Goal: Contribute content: Add original content to the website for others to see

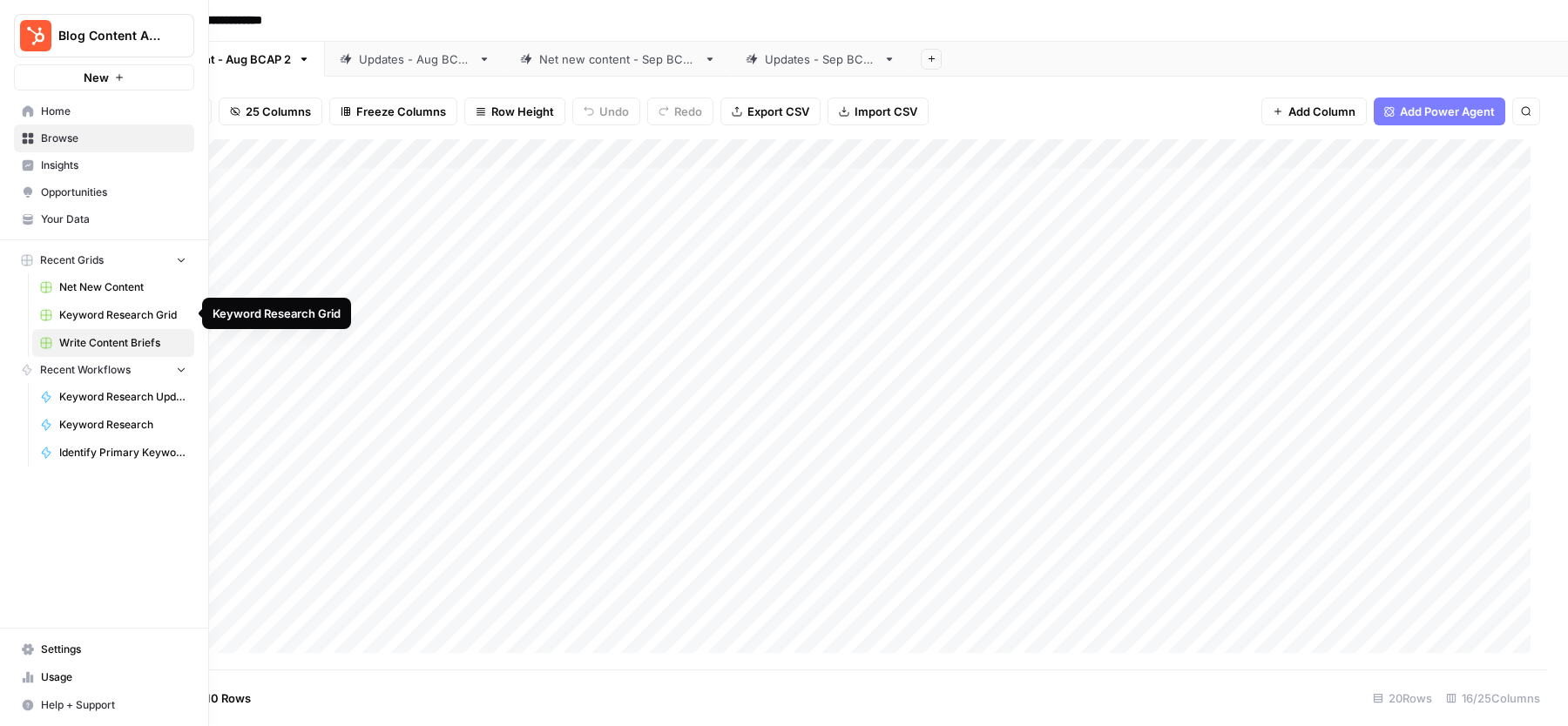
click at [74, 309] on span "Keyword Research Grid" at bounding box center [123, 315] width 127 height 16
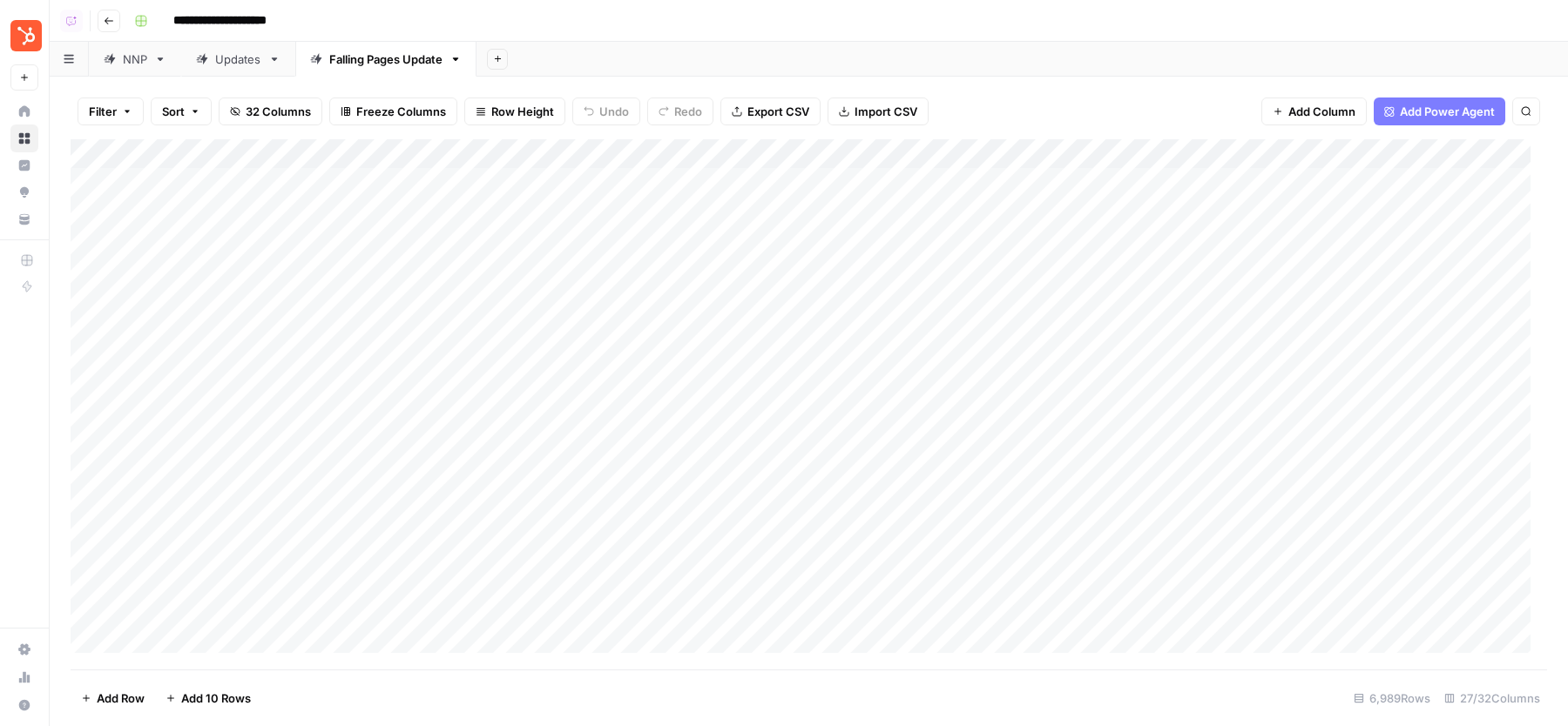
click at [223, 58] on div "Updates" at bounding box center [238, 60] width 46 height 18
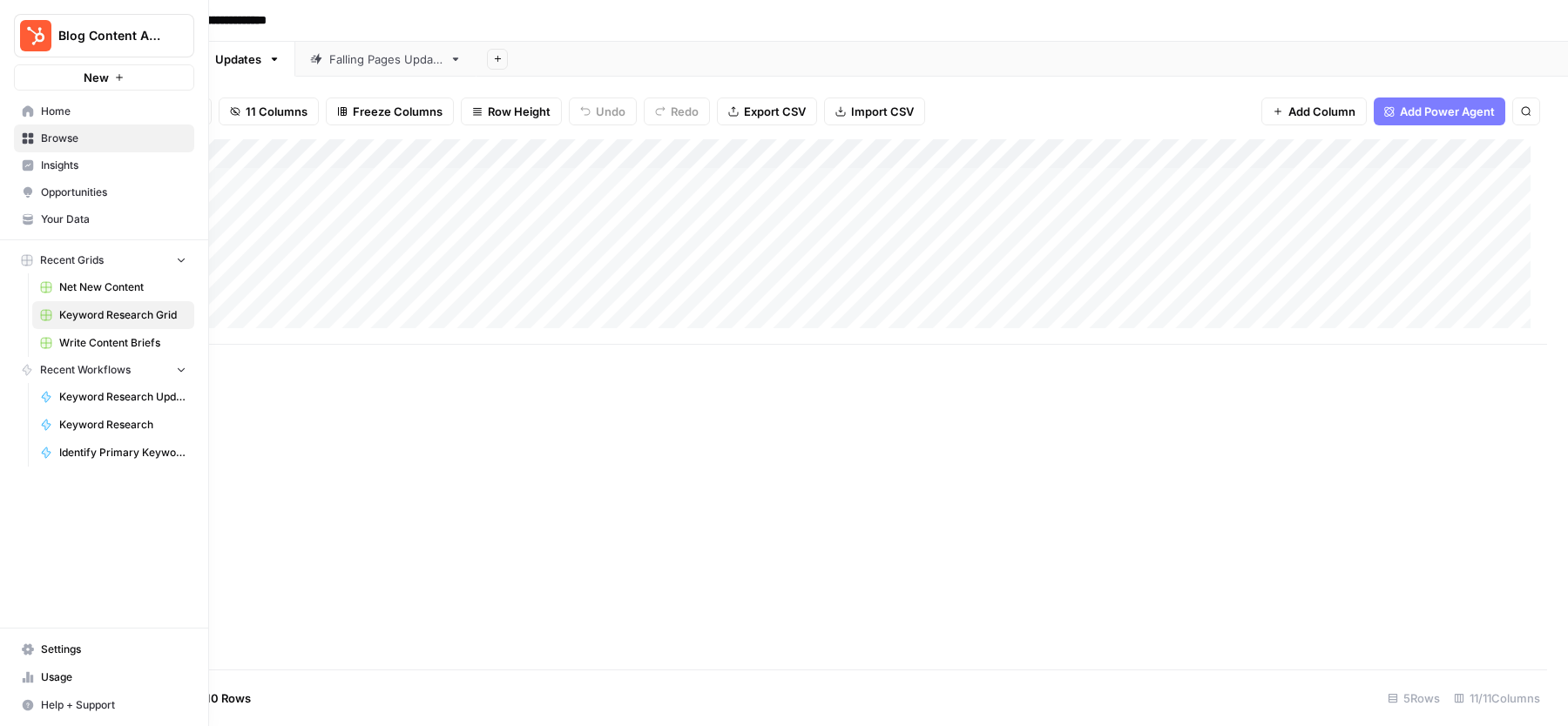
click at [114, 217] on span "Your Data" at bounding box center [114, 219] width 146 height 16
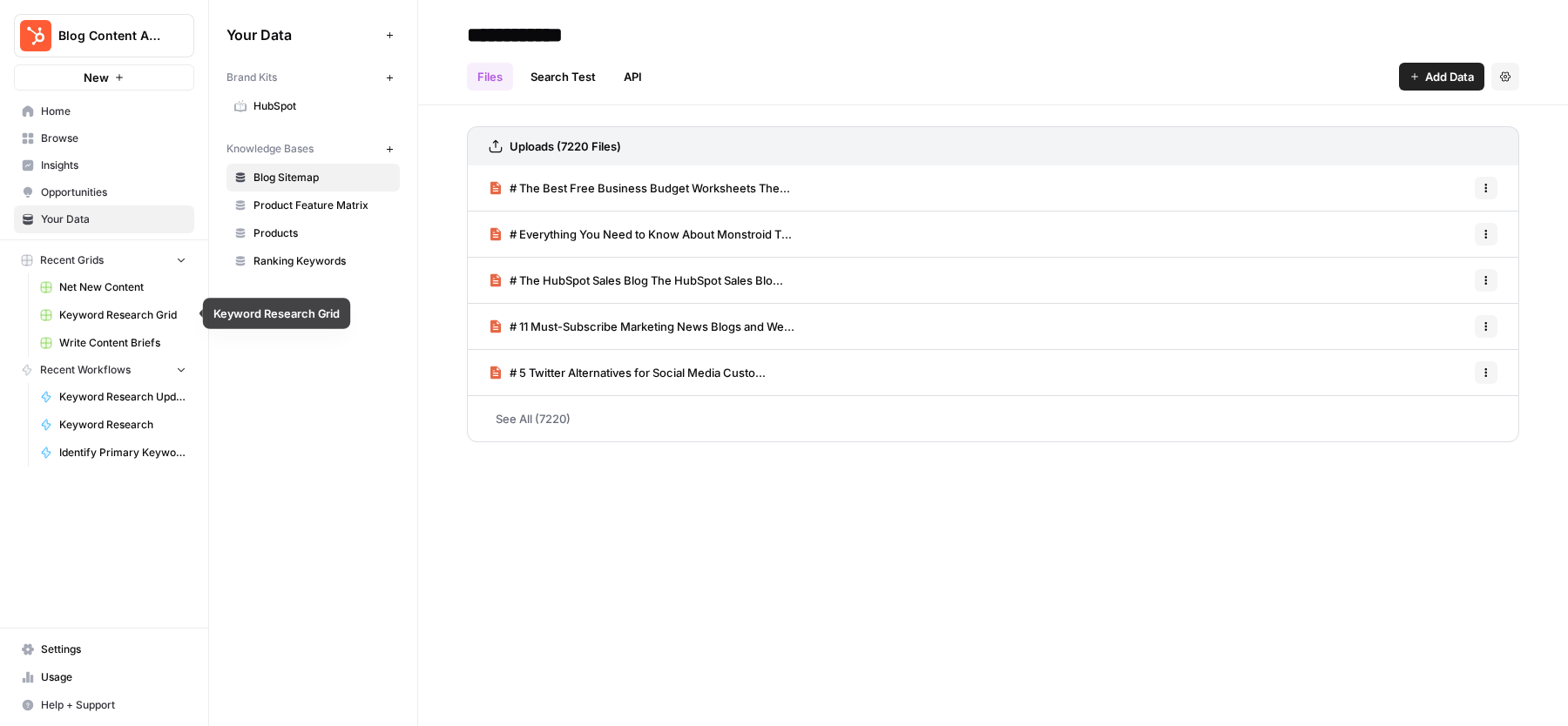
click at [118, 302] on link "Keyword Research Grid" at bounding box center [114, 315] width 162 height 27
click at [322, 253] on span "Ranking Keywords" at bounding box center [323, 261] width 139 height 16
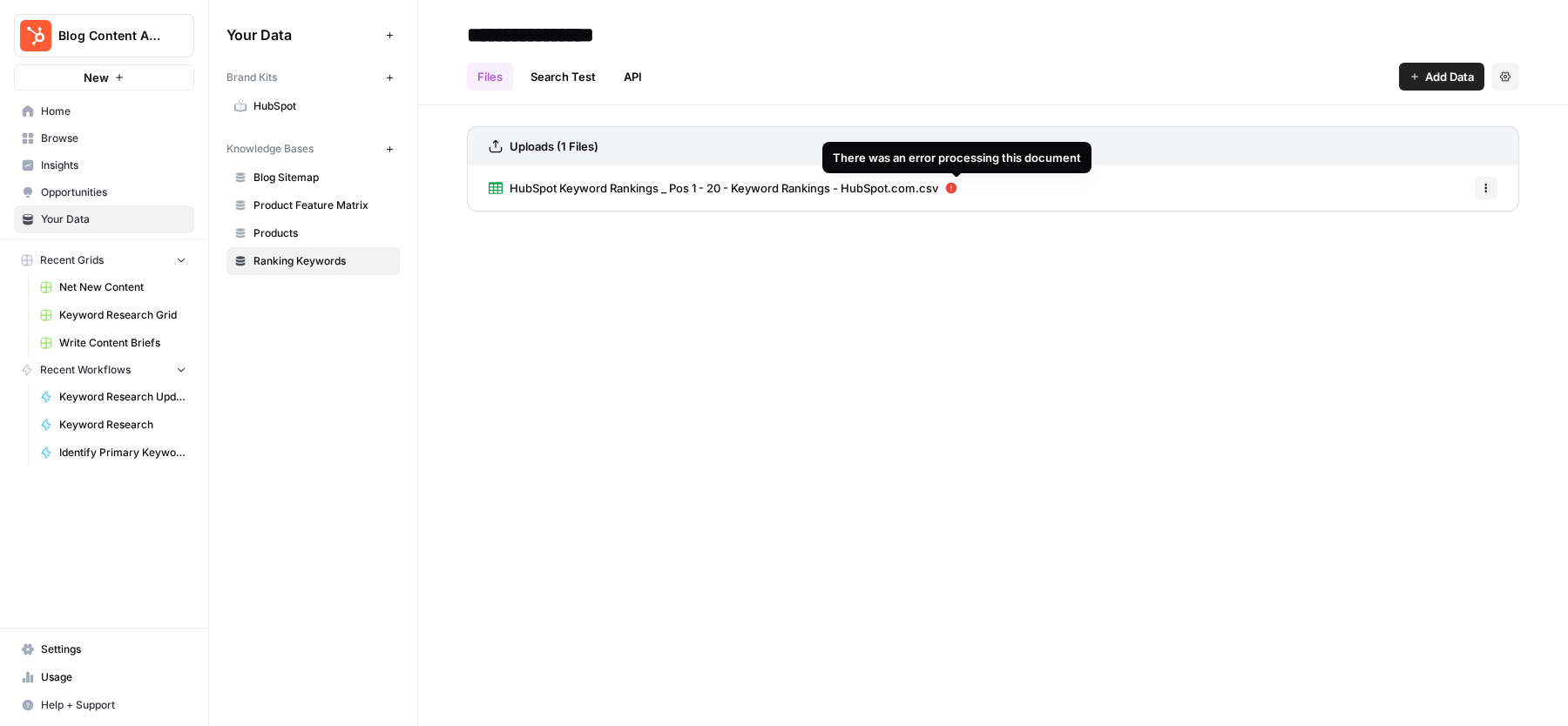
click at [957, 189] on icon at bounding box center [952, 189] width 12 height 12
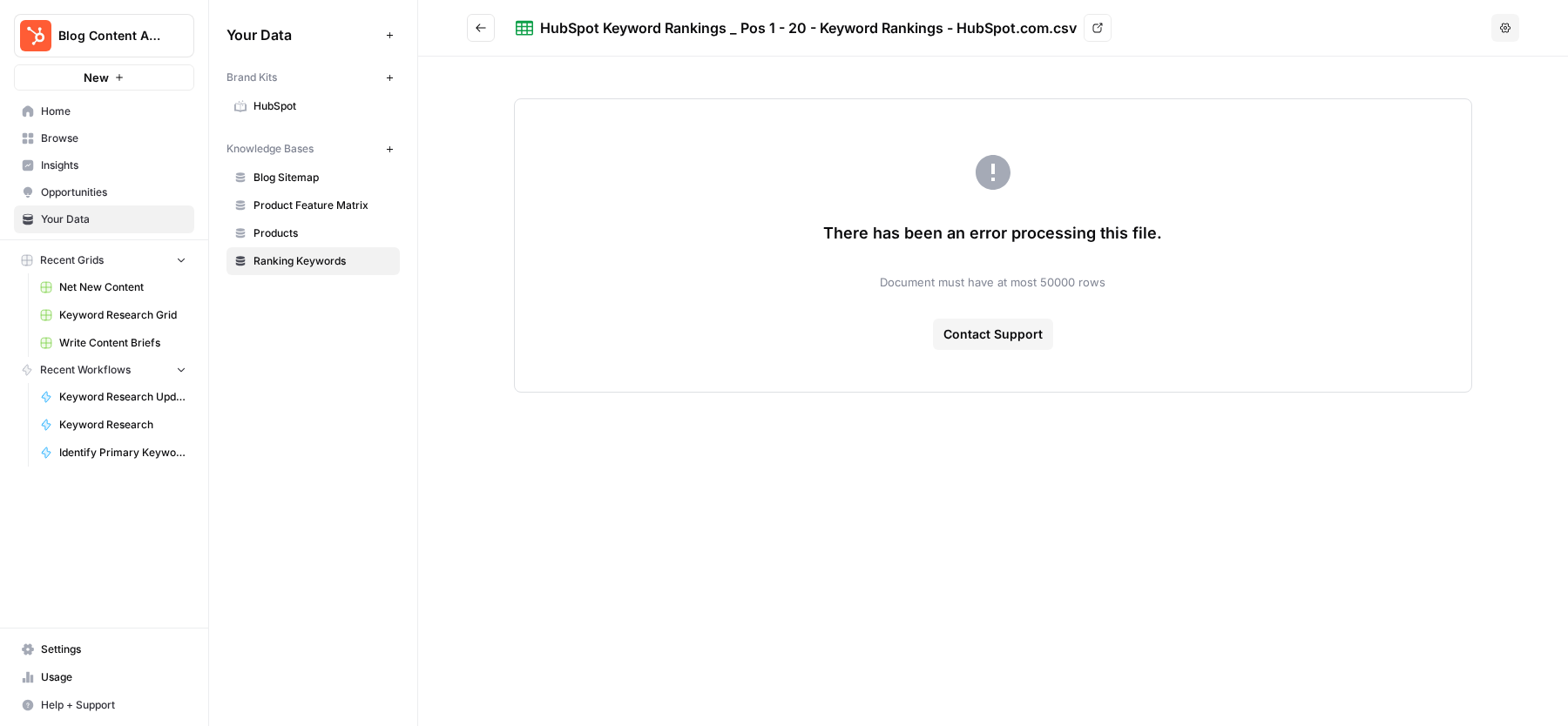
click at [483, 35] on button "Go back" at bounding box center [481, 27] width 27 height 27
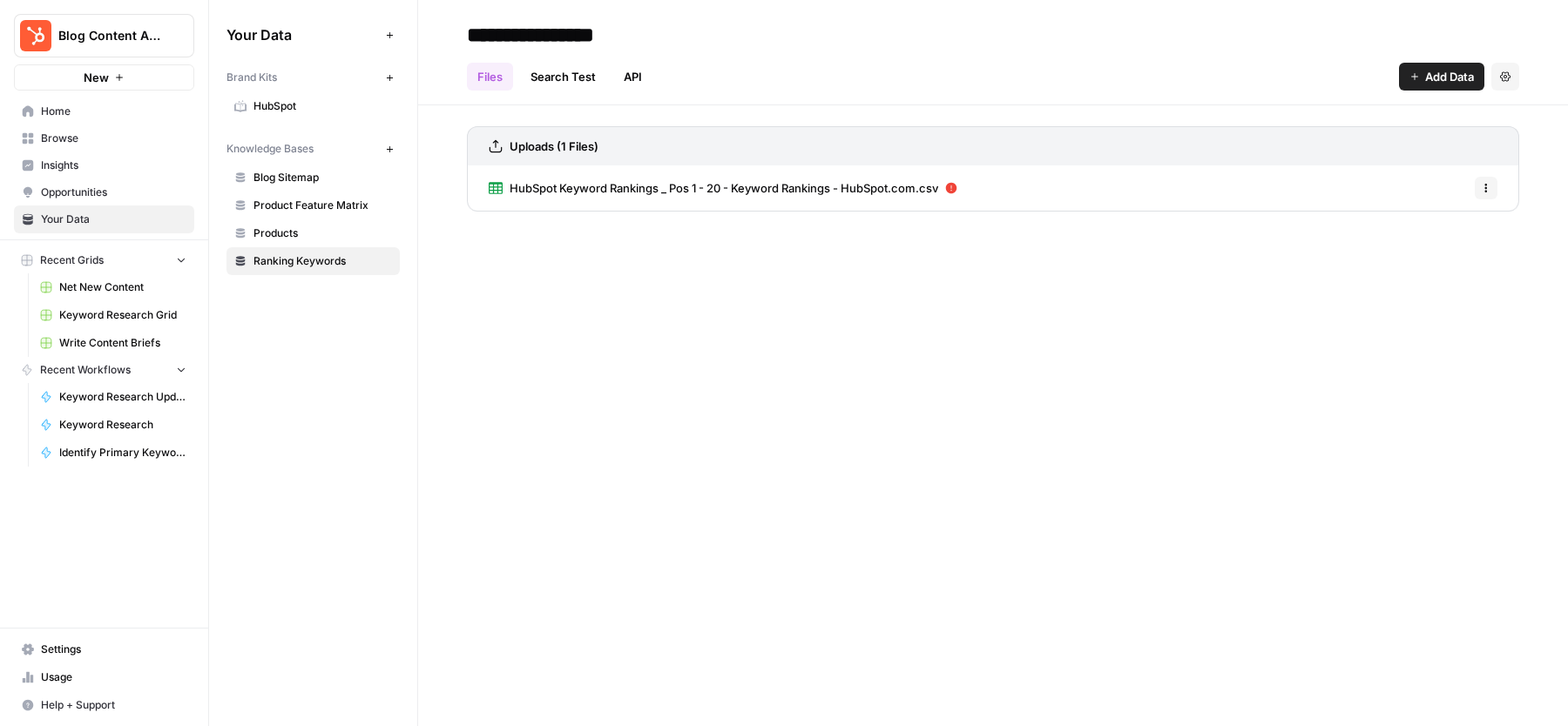
click at [1481, 189] on icon "button" at bounding box center [1486, 188] width 11 height 11
click at [1438, 219] on span "Delete File" at bounding box center [1449, 226] width 57 height 18
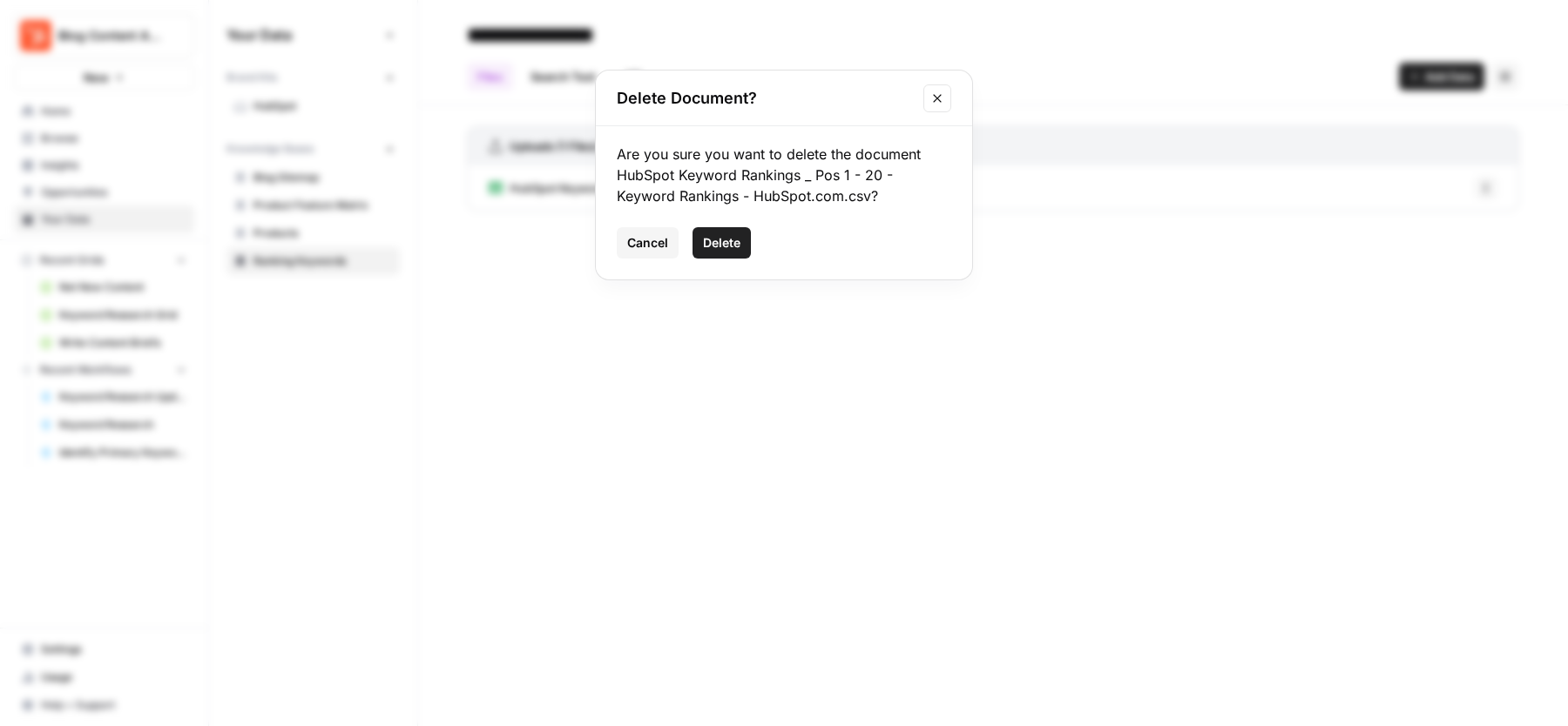
click at [729, 242] on span "Delete" at bounding box center [721, 243] width 37 height 18
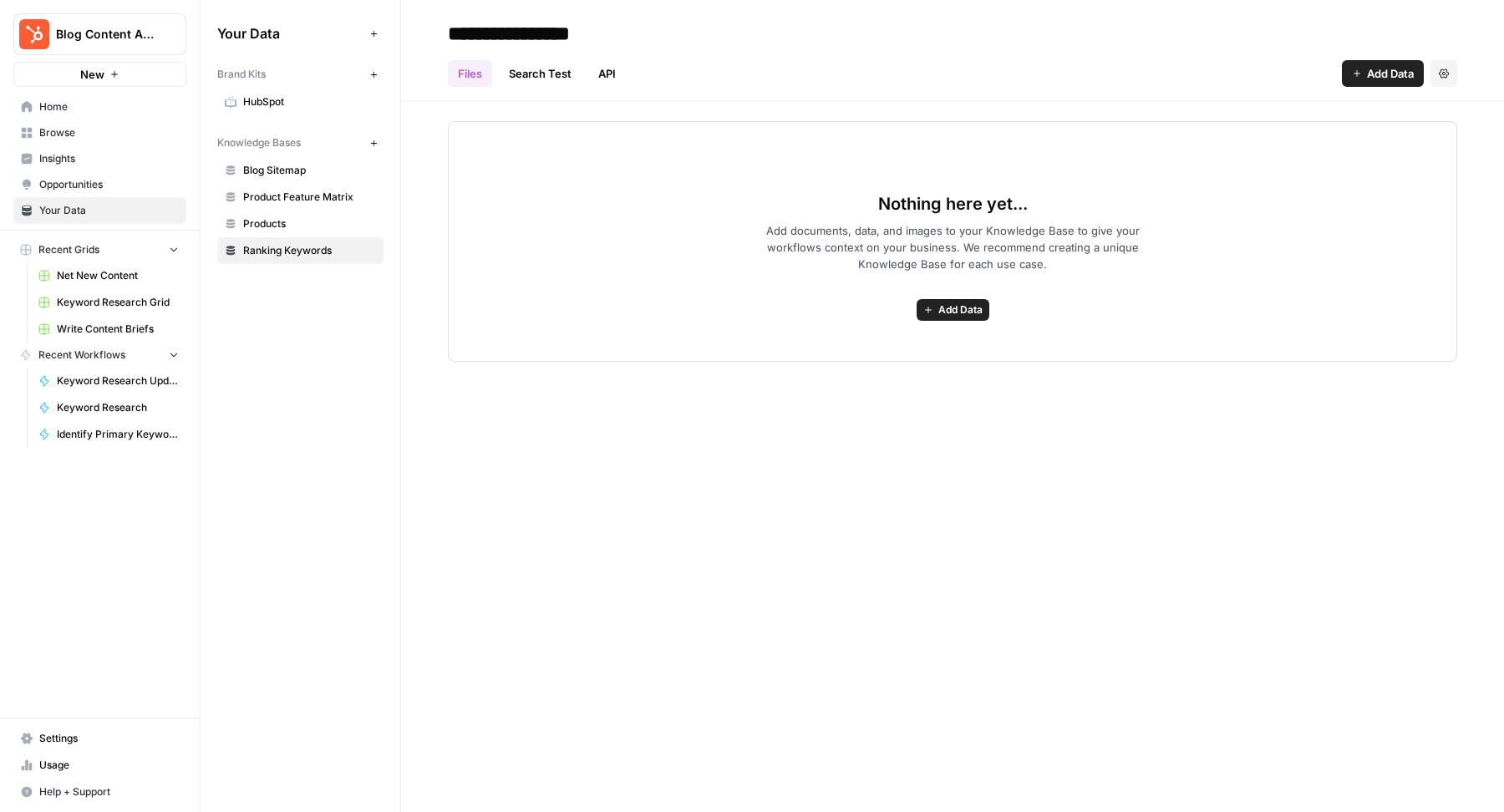
click at [954, 316] on span "Add Data" at bounding box center [960, 310] width 44 height 15
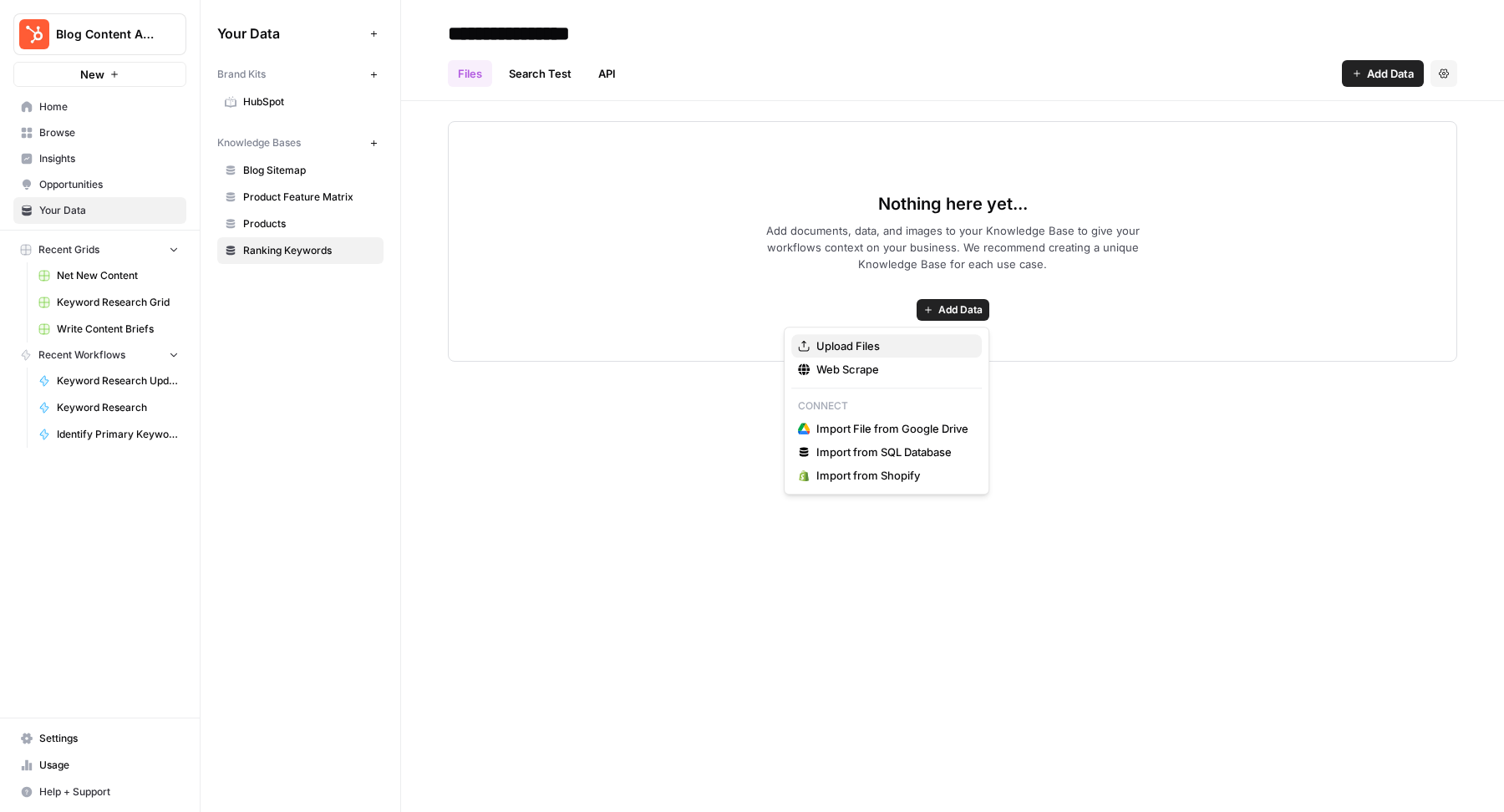
click at [889, 352] on span "Upload Files" at bounding box center [893, 346] width 152 height 17
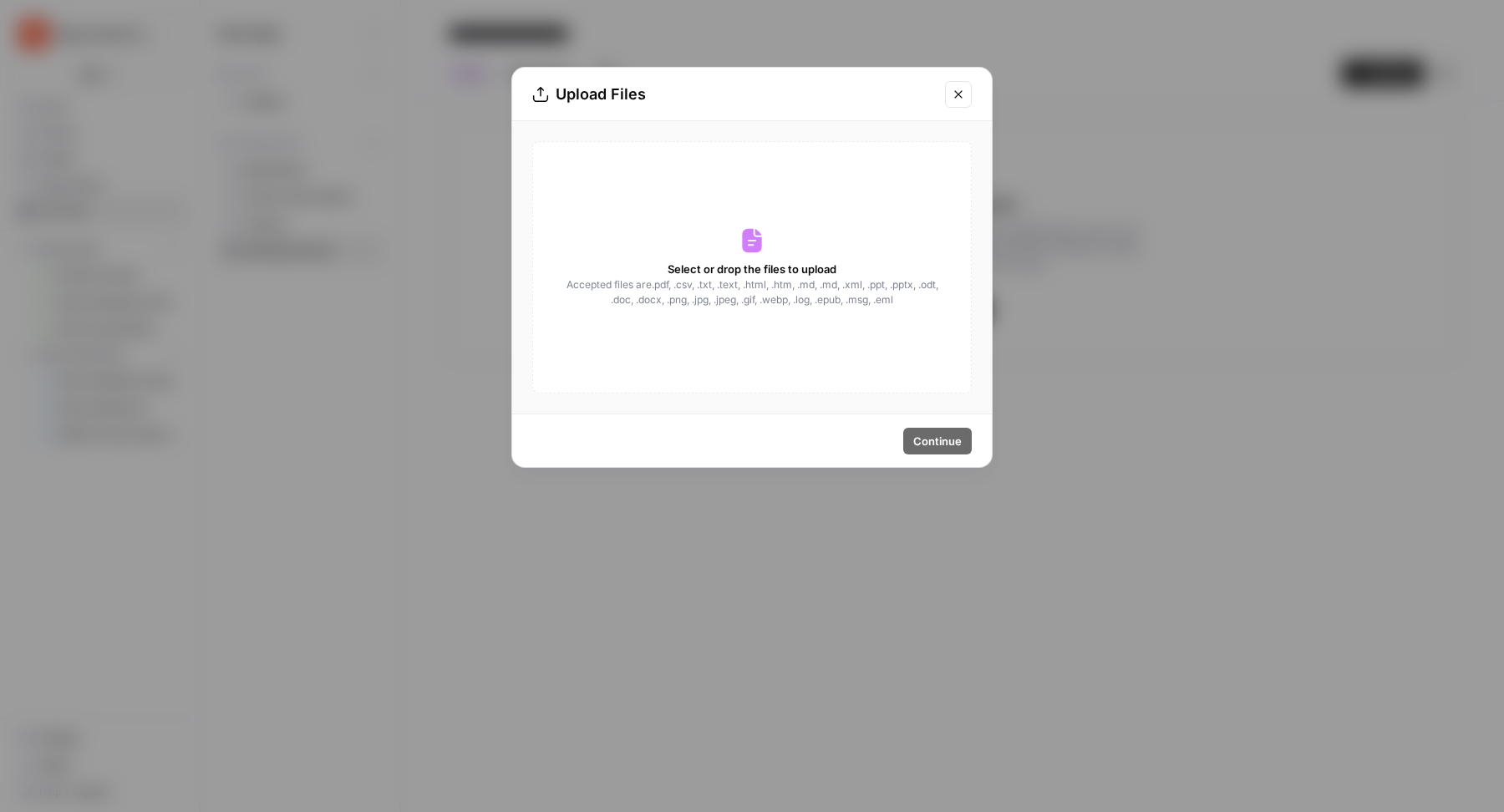
click at [845, 327] on div "Select or drop the files to upload Accepted files are .pdf, .csv, .txt, .text, …" at bounding box center [752, 267] width 439 height 253
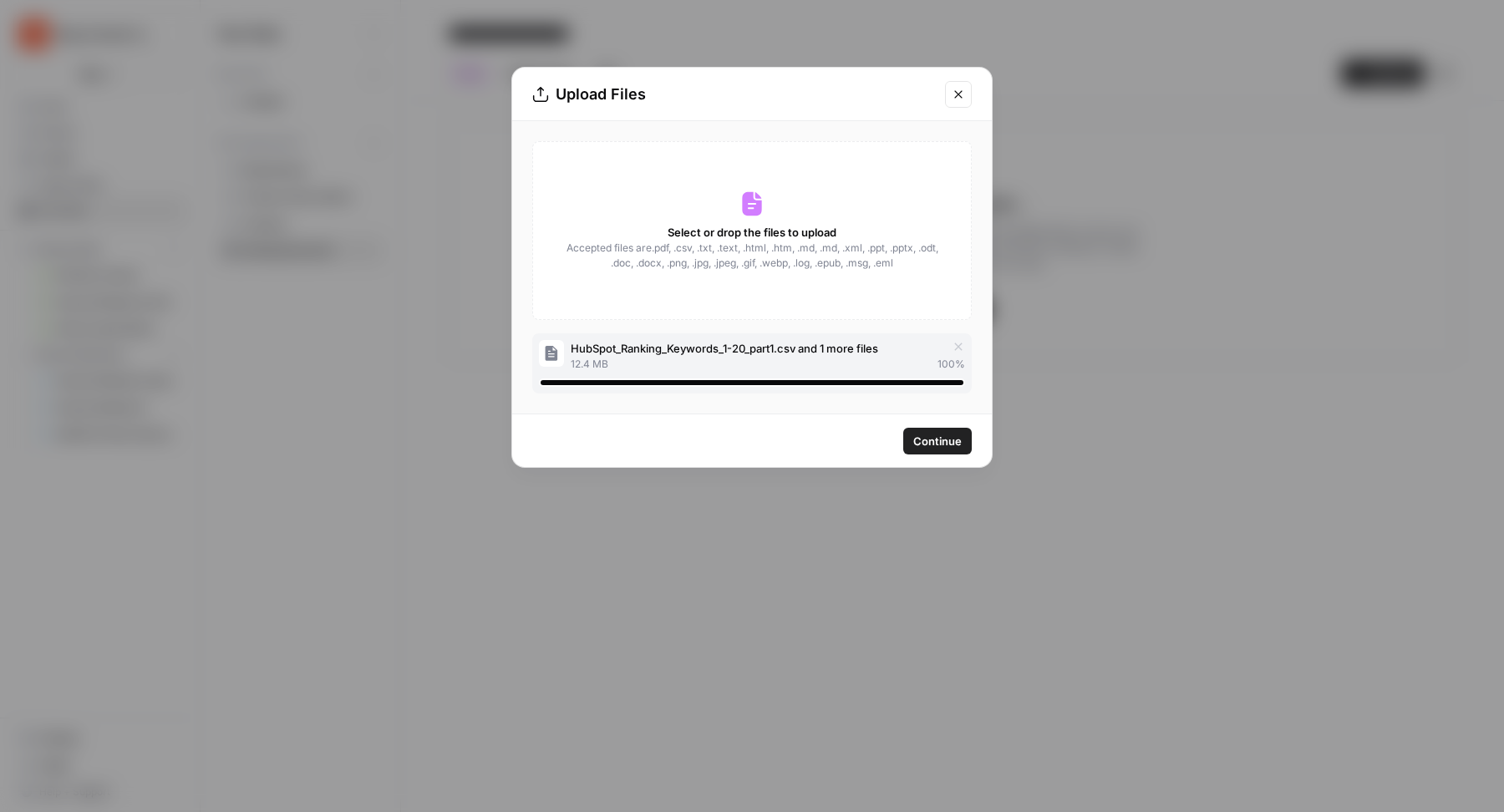
click at [920, 435] on span "Continue" at bounding box center [938, 441] width 49 height 17
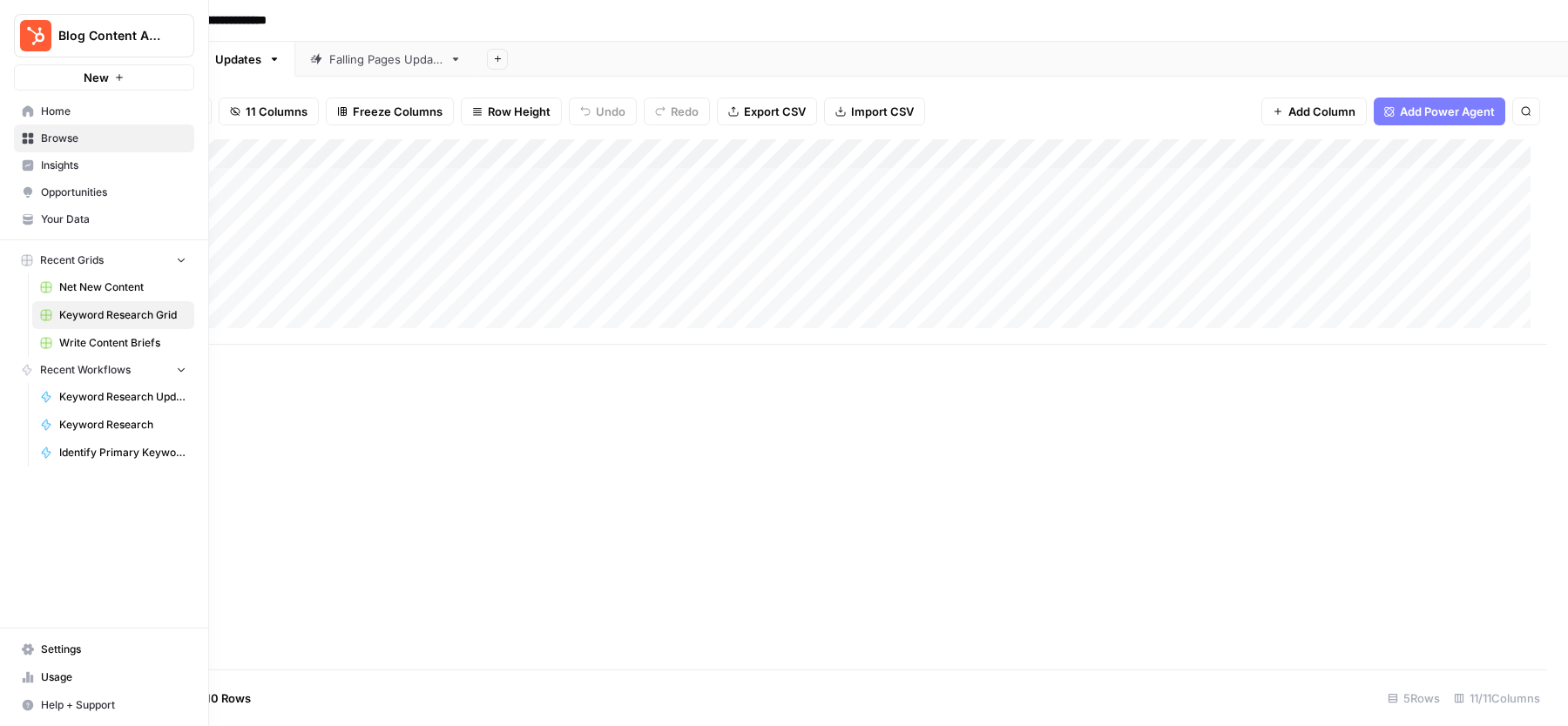
click at [74, 136] on span "Browse" at bounding box center [114, 139] width 146 height 16
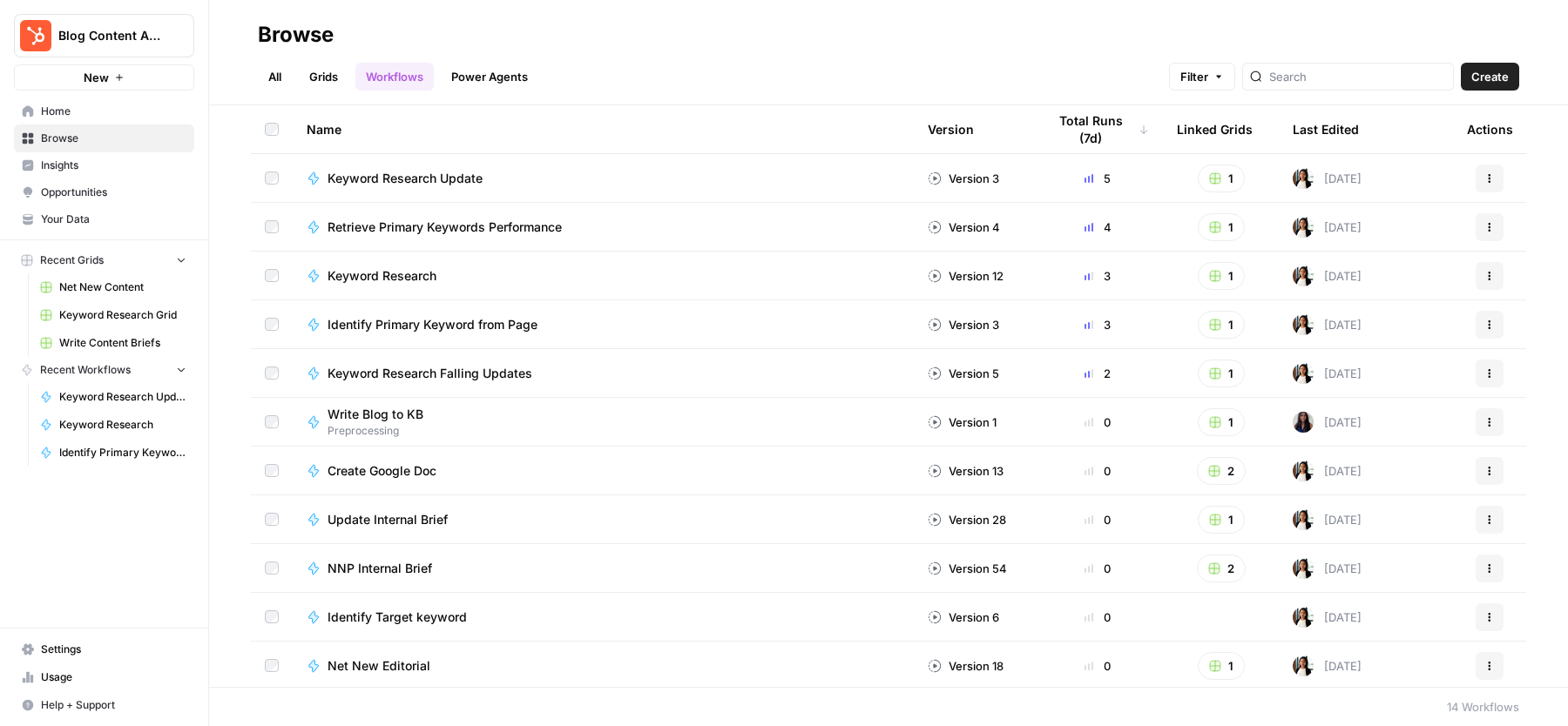
scroll to position [149, 0]
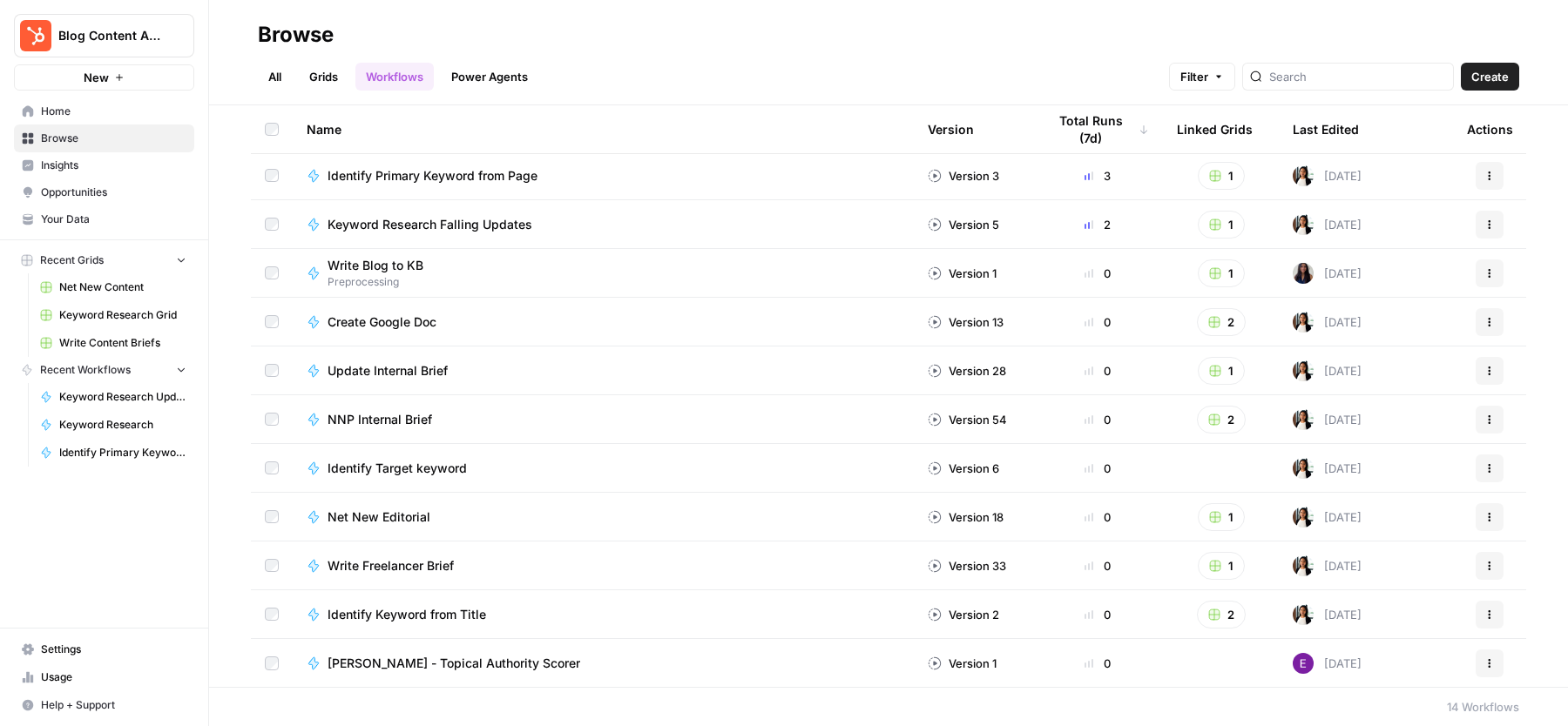
click at [327, 79] on link "Grids" at bounding box center [323, 76] width 50 height 27
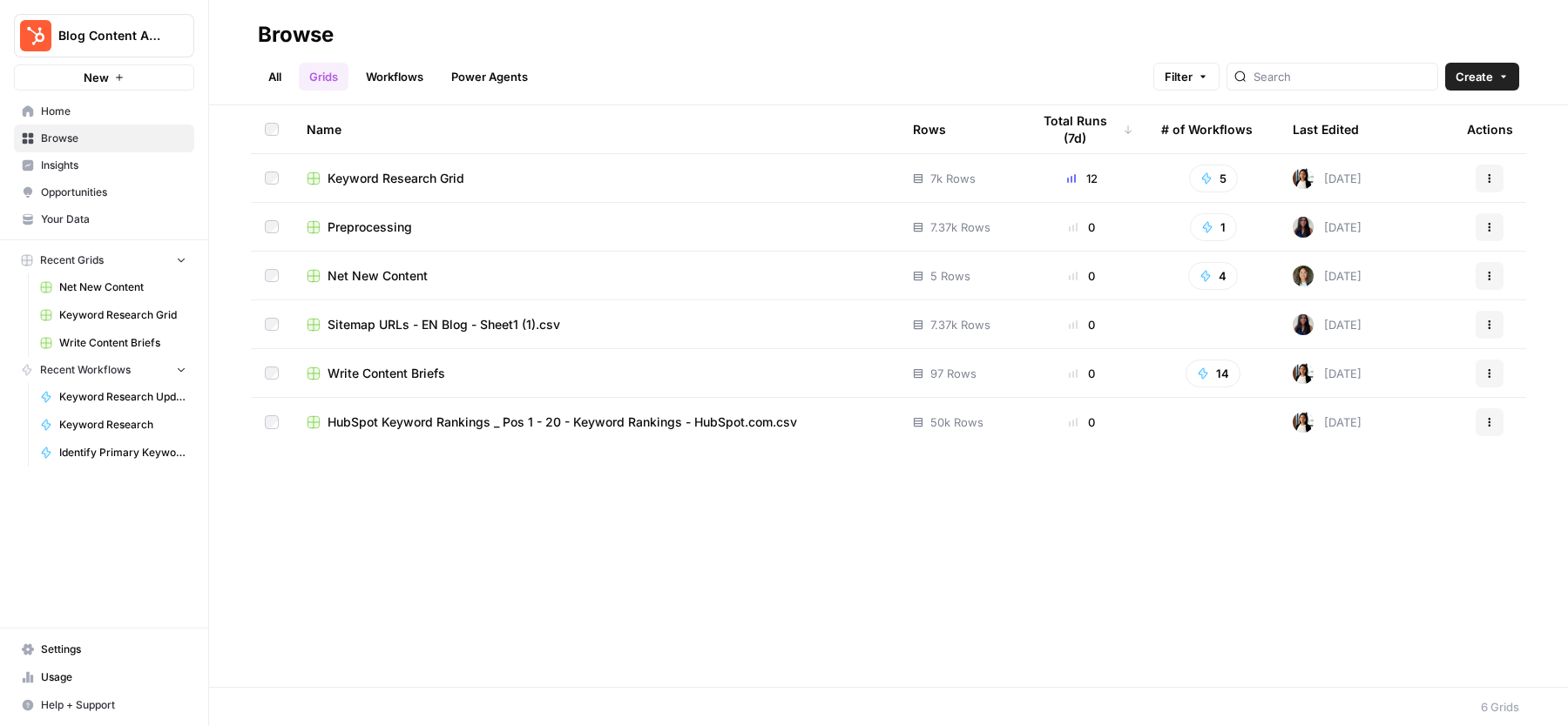
click at [429, 424] on span "HubSpot Keyword Rankings _ Pos 1 - 20 - Keyword Rankings - HubSpot.com.csv" at bounding box center [563, 423] width 470 height 18
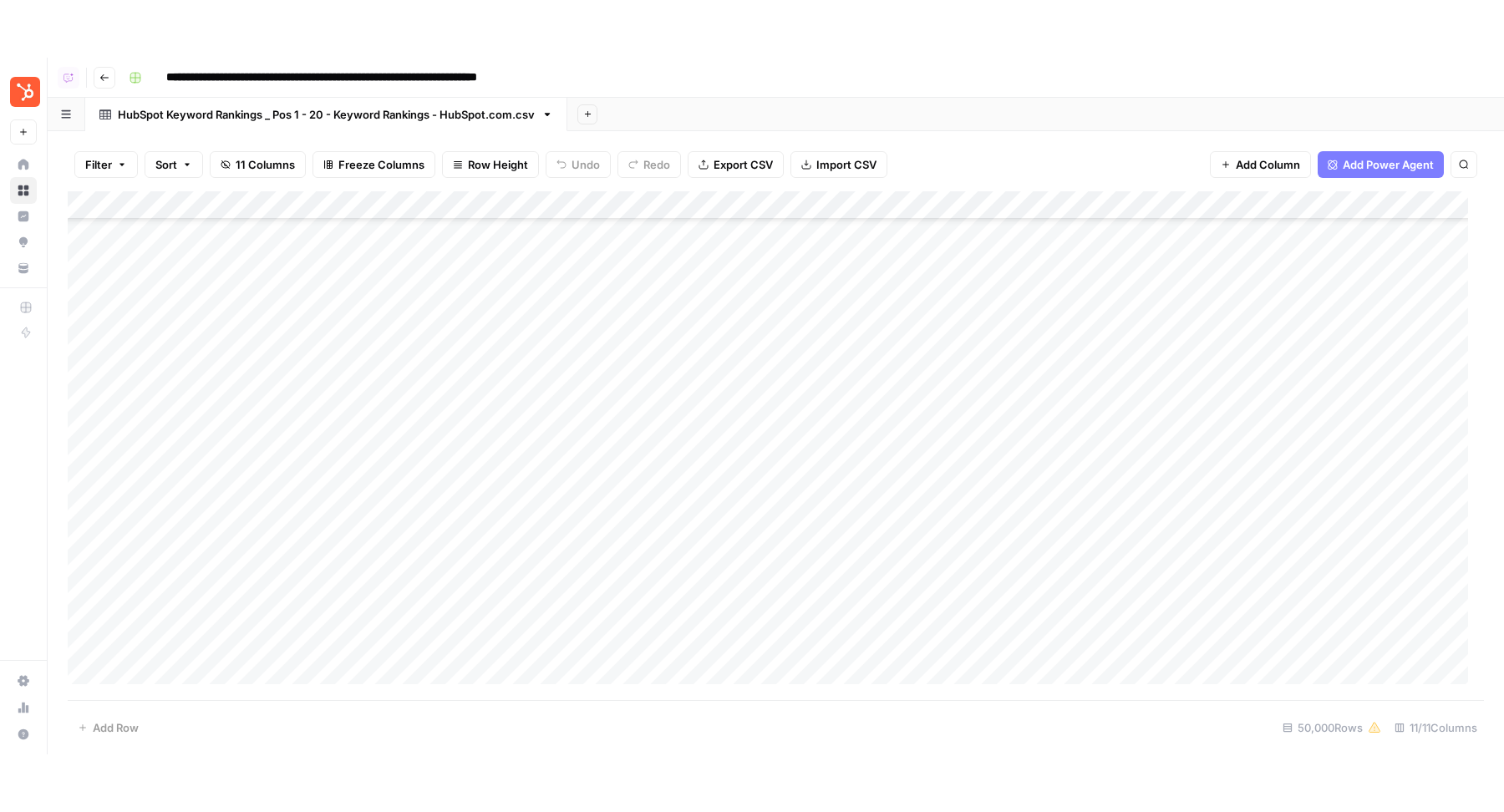
scroll to position [1419902, 0]
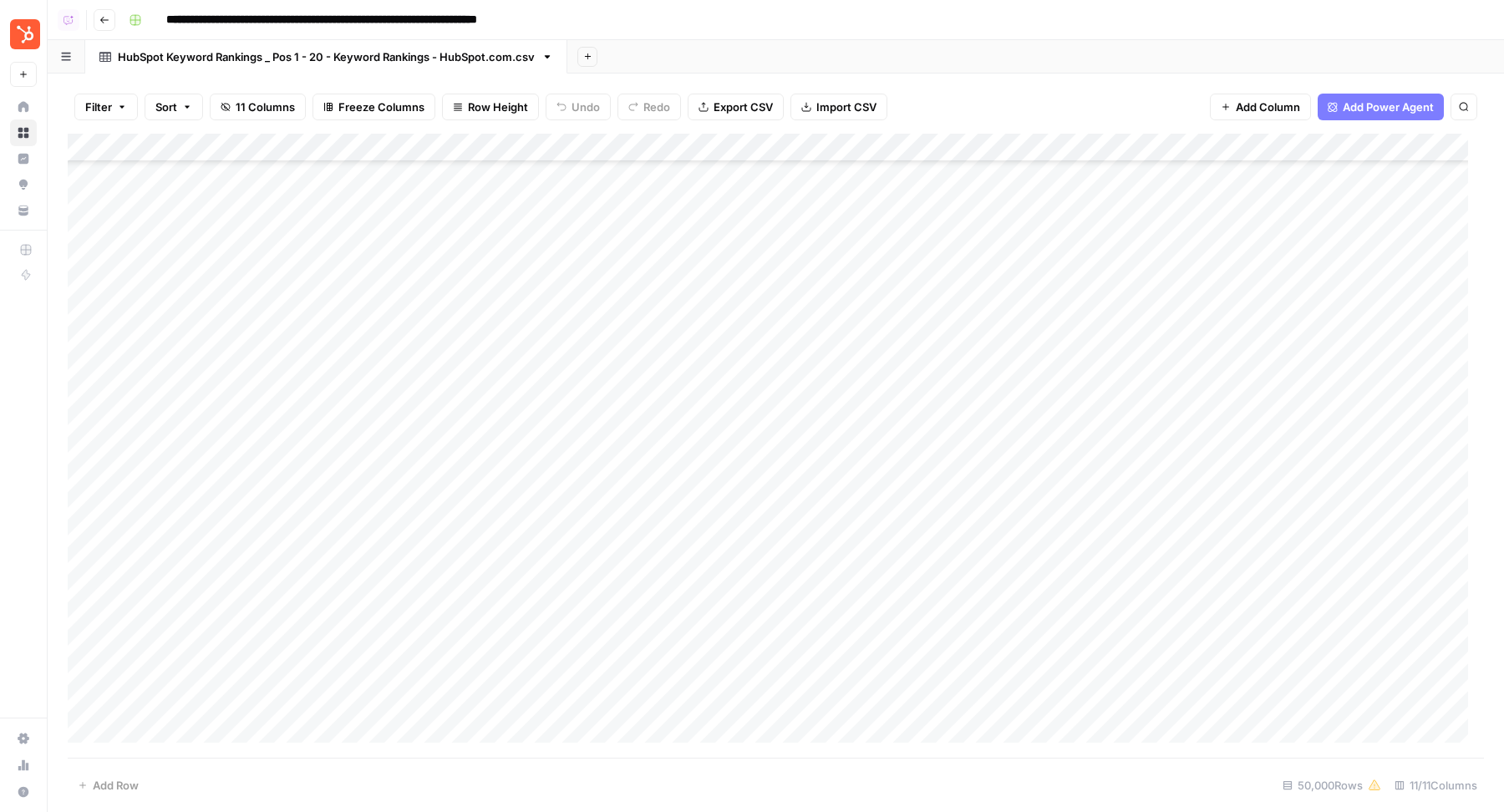
click at [496, 54] on div "HubSpot Keyword Rankings _ Pos 1 - 20 - Keyword Rankings - HubSpot.com.csv" at bounding box center [327, 57] width 417 height 17
click at [496, 54] on input "**********" at bounding box center [330, 56] width 422 height 22
type input "******"
click at [202, 57] on icon "button" at bounding box center [202, 56] width 9 height 9
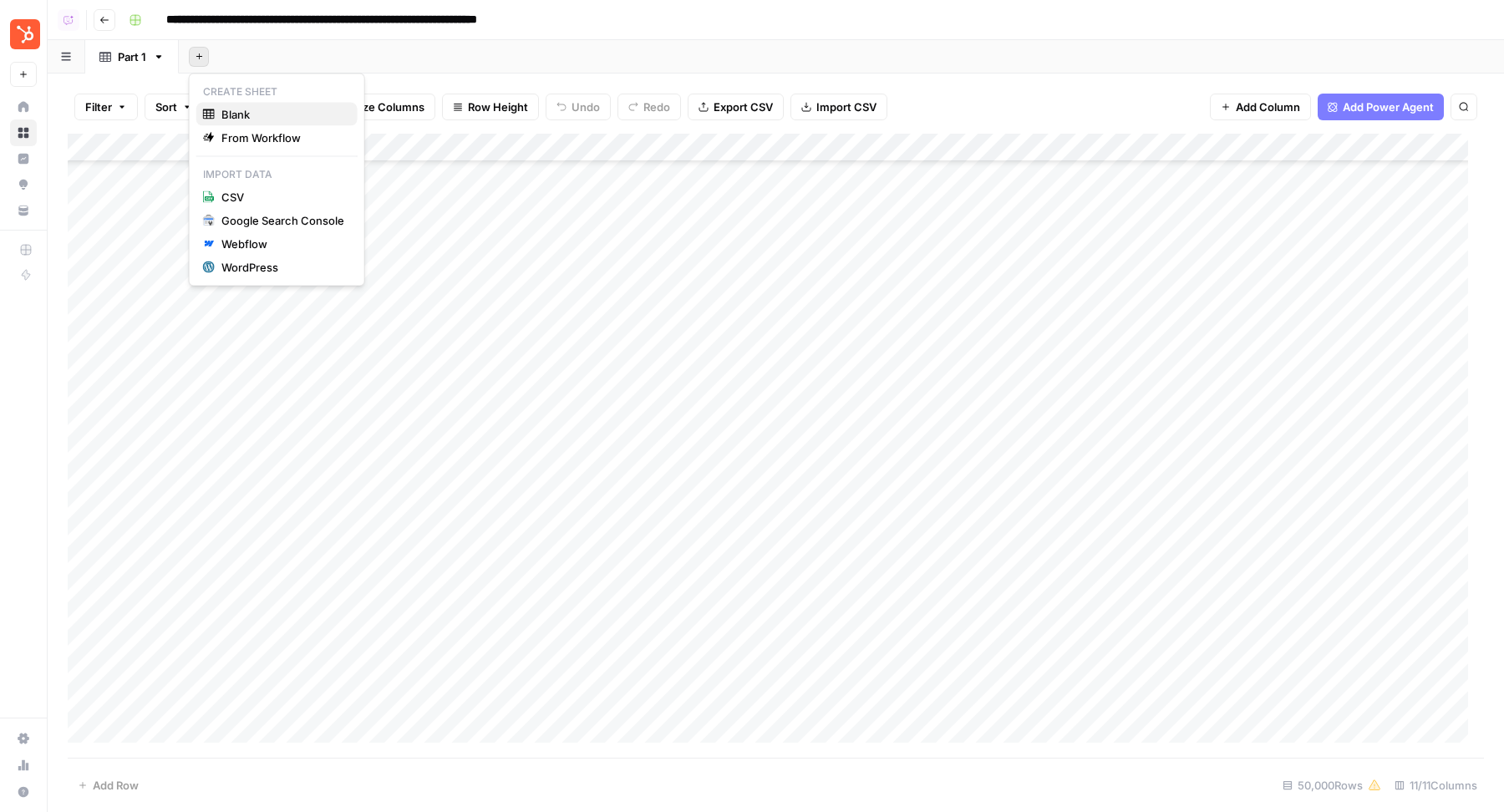
click at [246, 110] on span "Blank" at bounding box center [283, 115] width 123 height 17
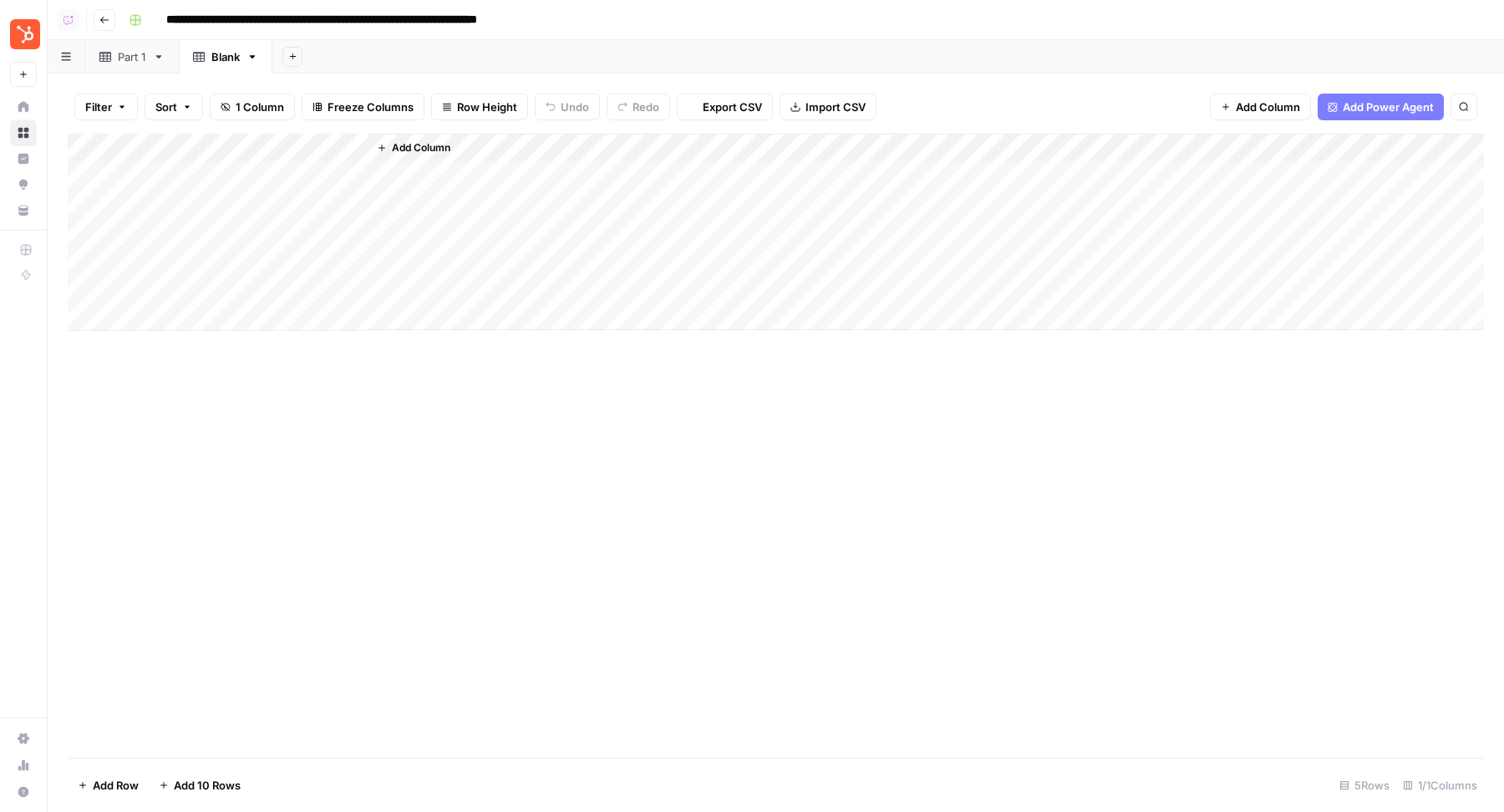
click at [221, 64] on div "Blank" at bounding box center [225, 57] width 28 height 17
click at [221, 64] on input "*****" at bounding box center [226, 56] width 31 height 22
type input "******"
click at [145, 61] on div "Part 1" at bounding box center [132, 57] width 28 height 17
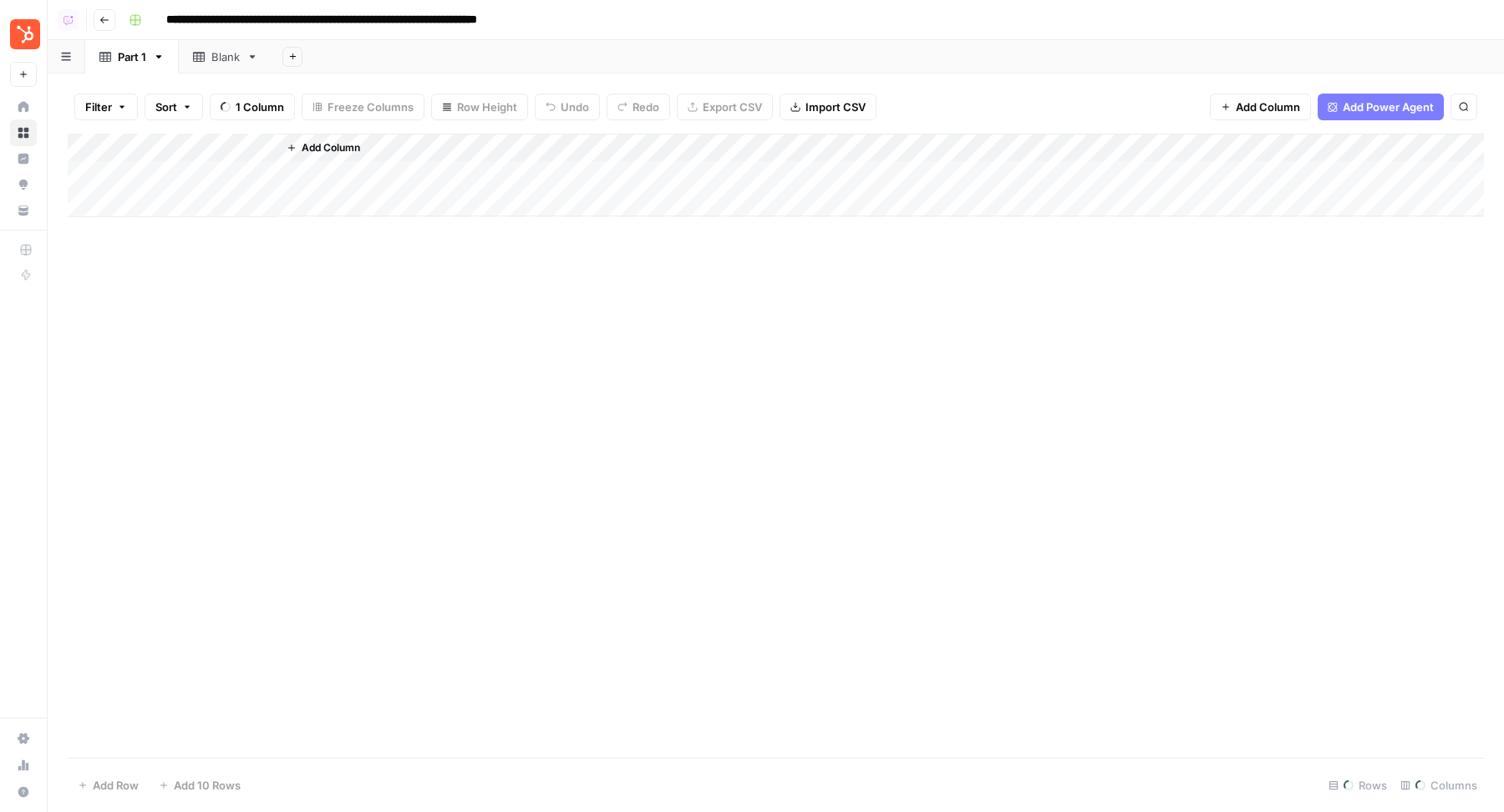
click at [232, 50] on div "Blank" at bounding box center [225, 57] width 28 height 17
click at [118, 61] on div "Part 1" at bounding box center [132, 57] width 28 height 17
click at [102, 146] on div "Add Column" at bounding box center [775, 446] width 1417 height 625
click at [145, 697] on span "Delete 50000 Rows" at bounding box center [130, 786] width 104 height 17
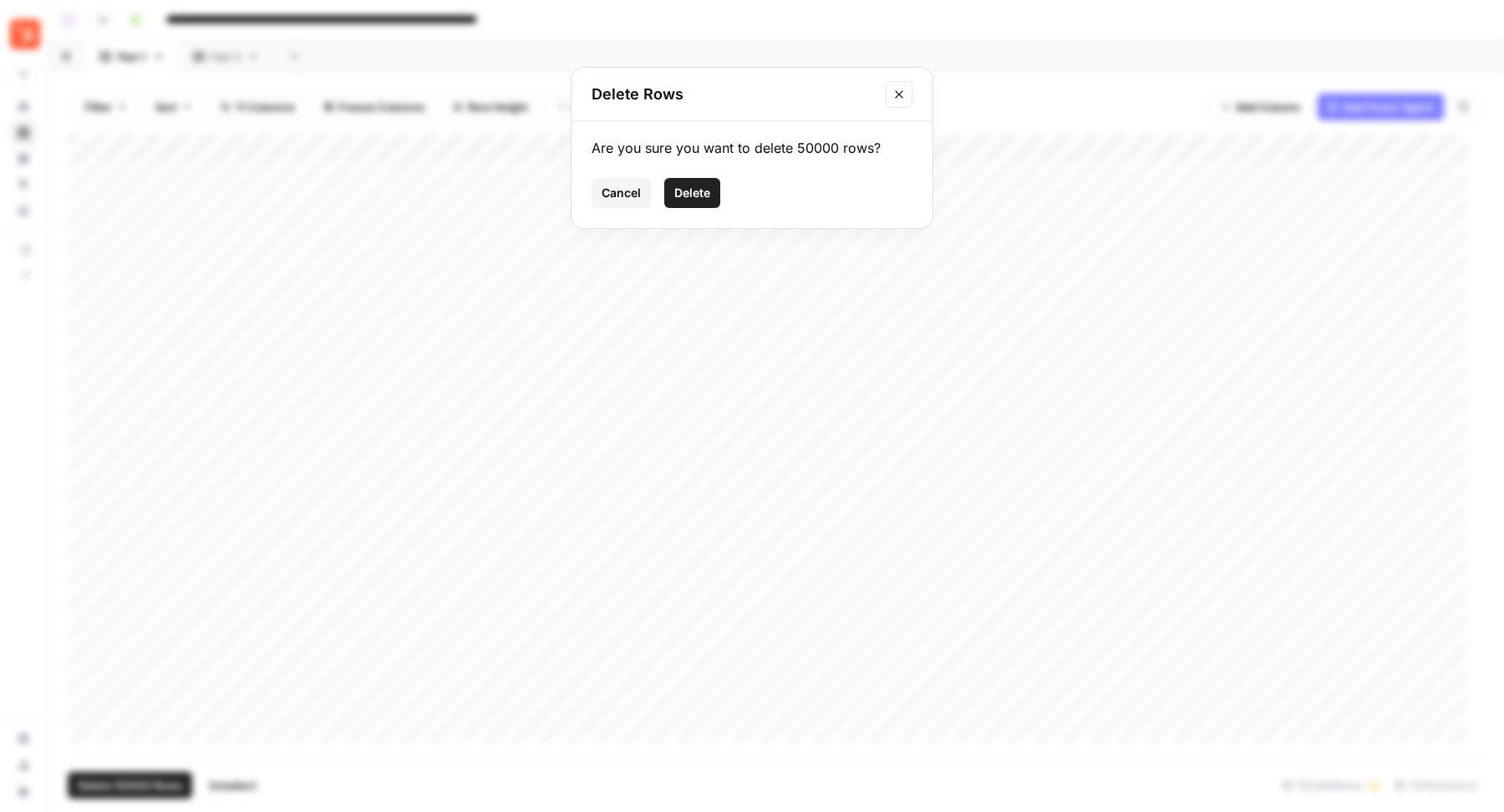
click at [685, 194] on span "Delete" at bounding box center [692, 193] width 36 height 17
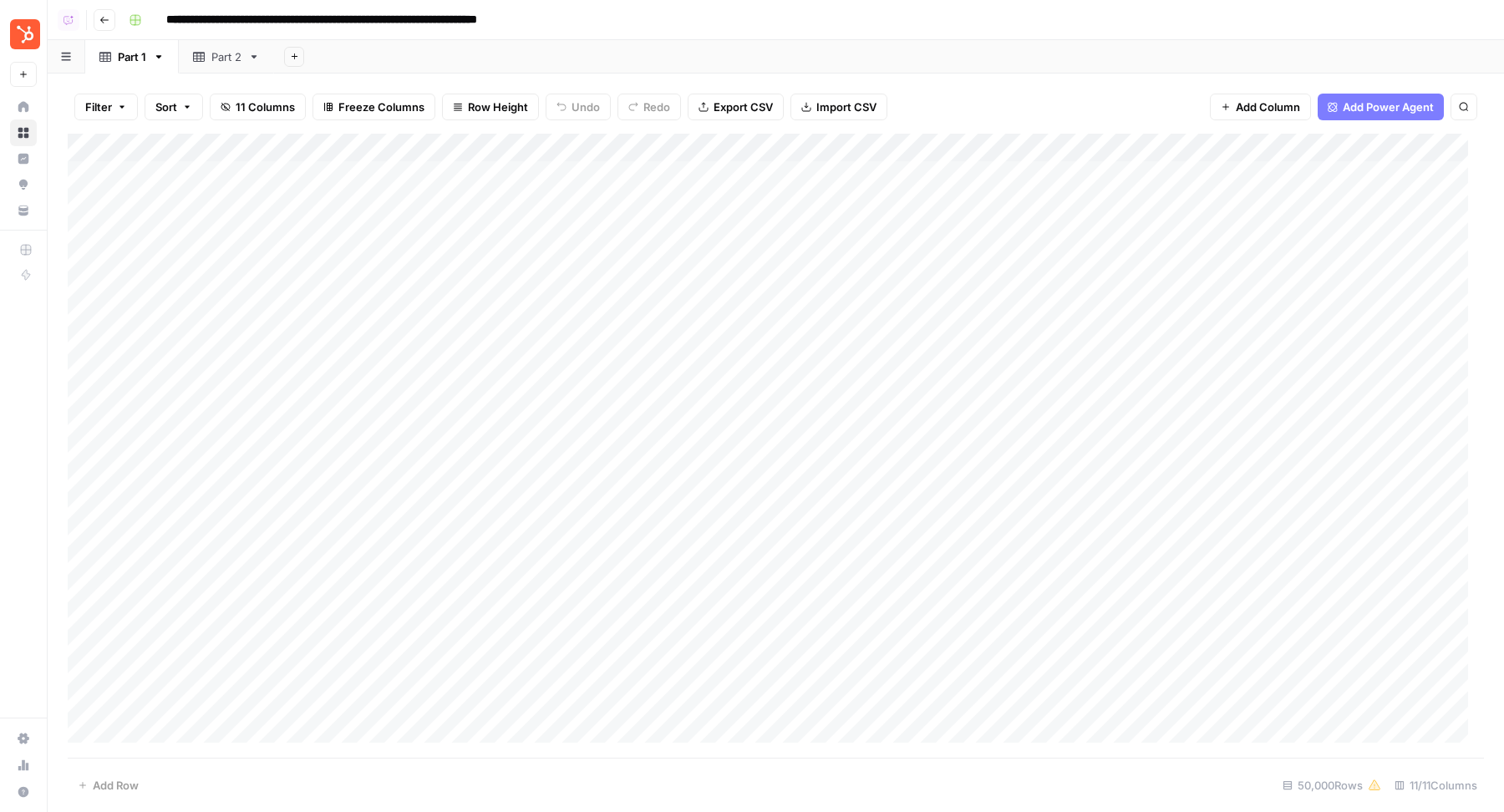
click at [98, 148] on div "Add Column" at bounding box center [775, 446] width 1417 height 625
click at [135, 775] on button "Delete 50000 Rows" at bounding box center [130, 786] width 125 height 26
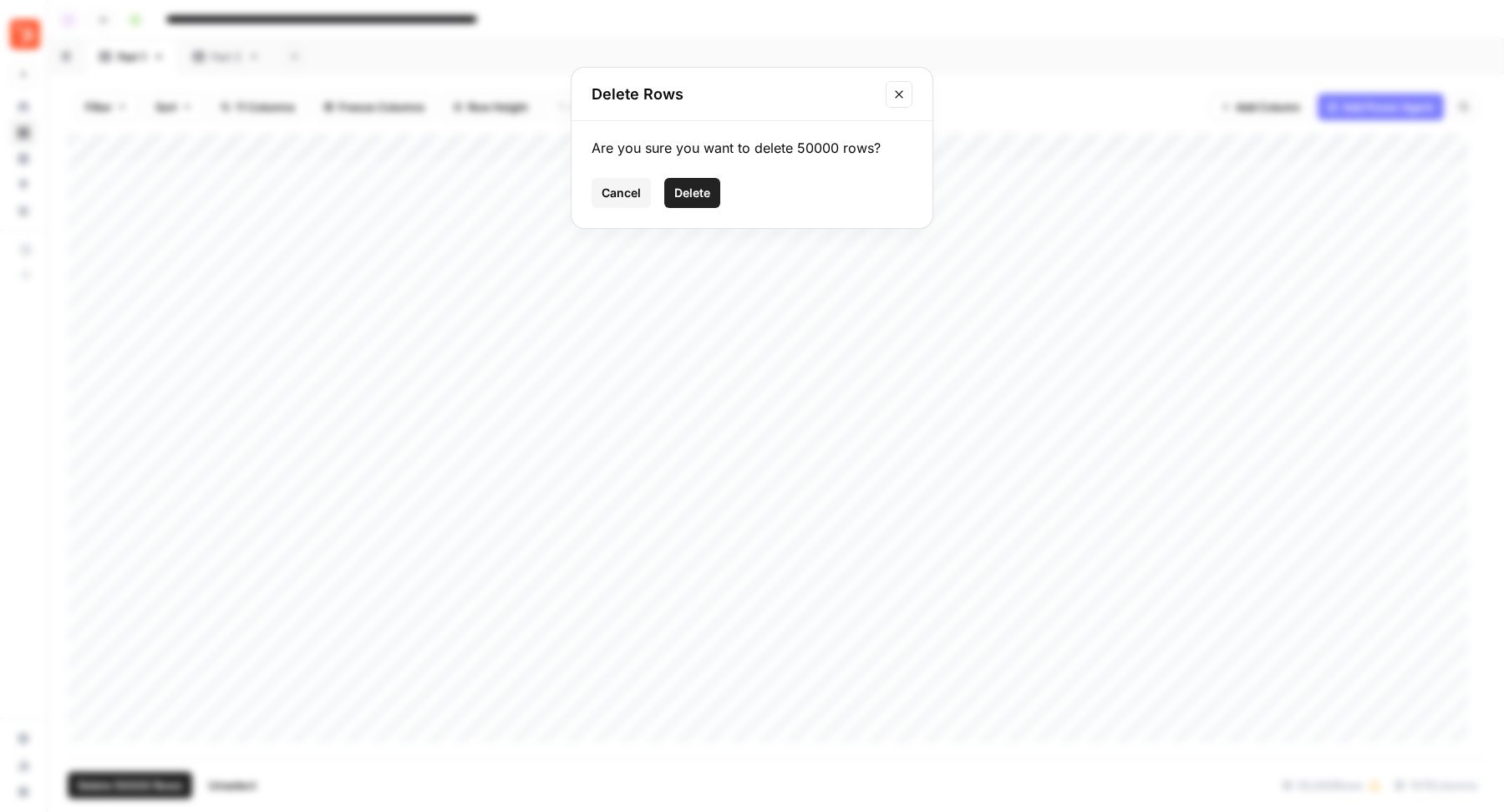
click at [671, 189] on button "Delete" at bounding box center [693, 193] width 56 height 30
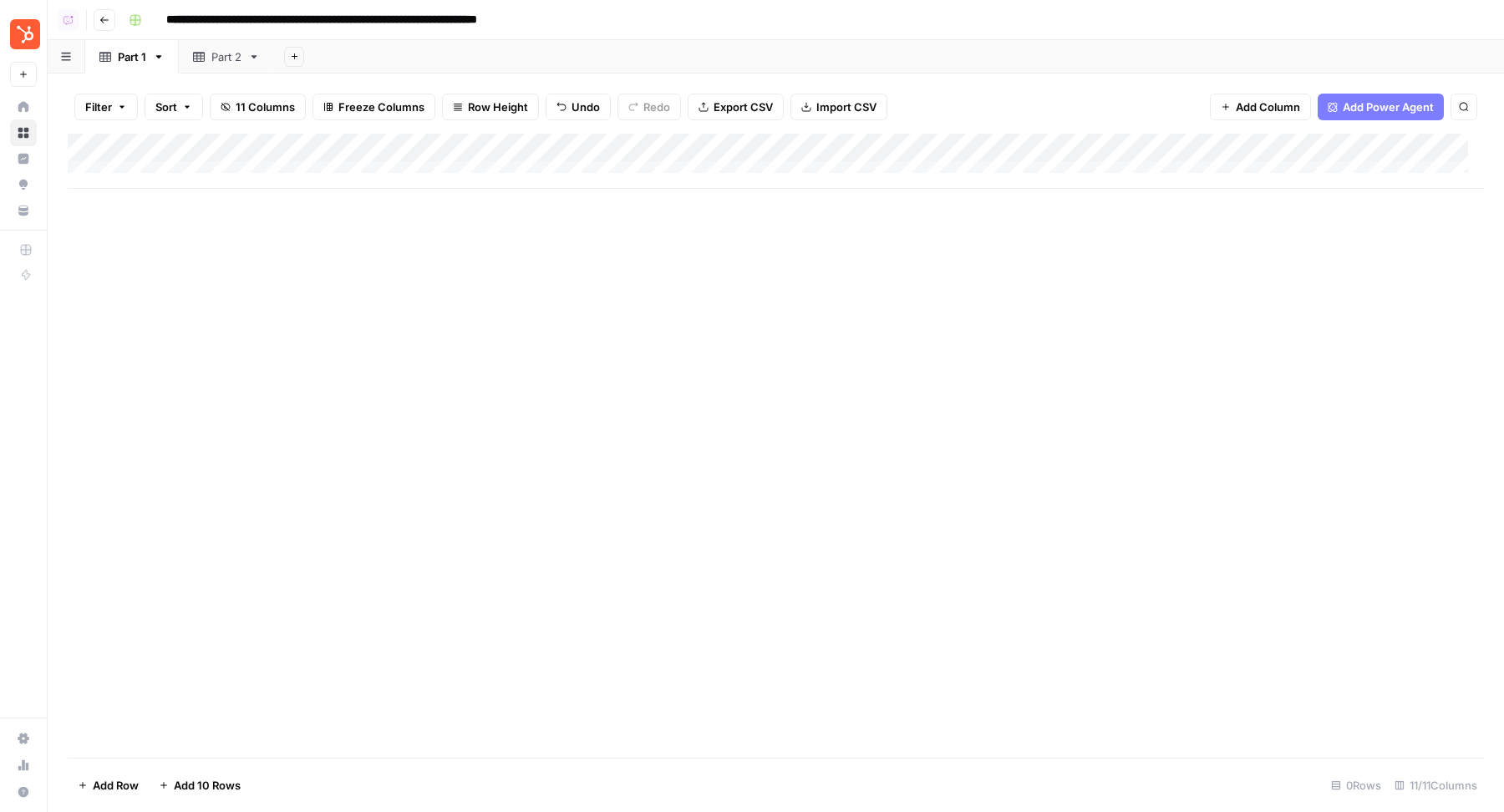
click at [817, 107] on span "Import CSV" at bounding box center [847, 107] width 60 height 17
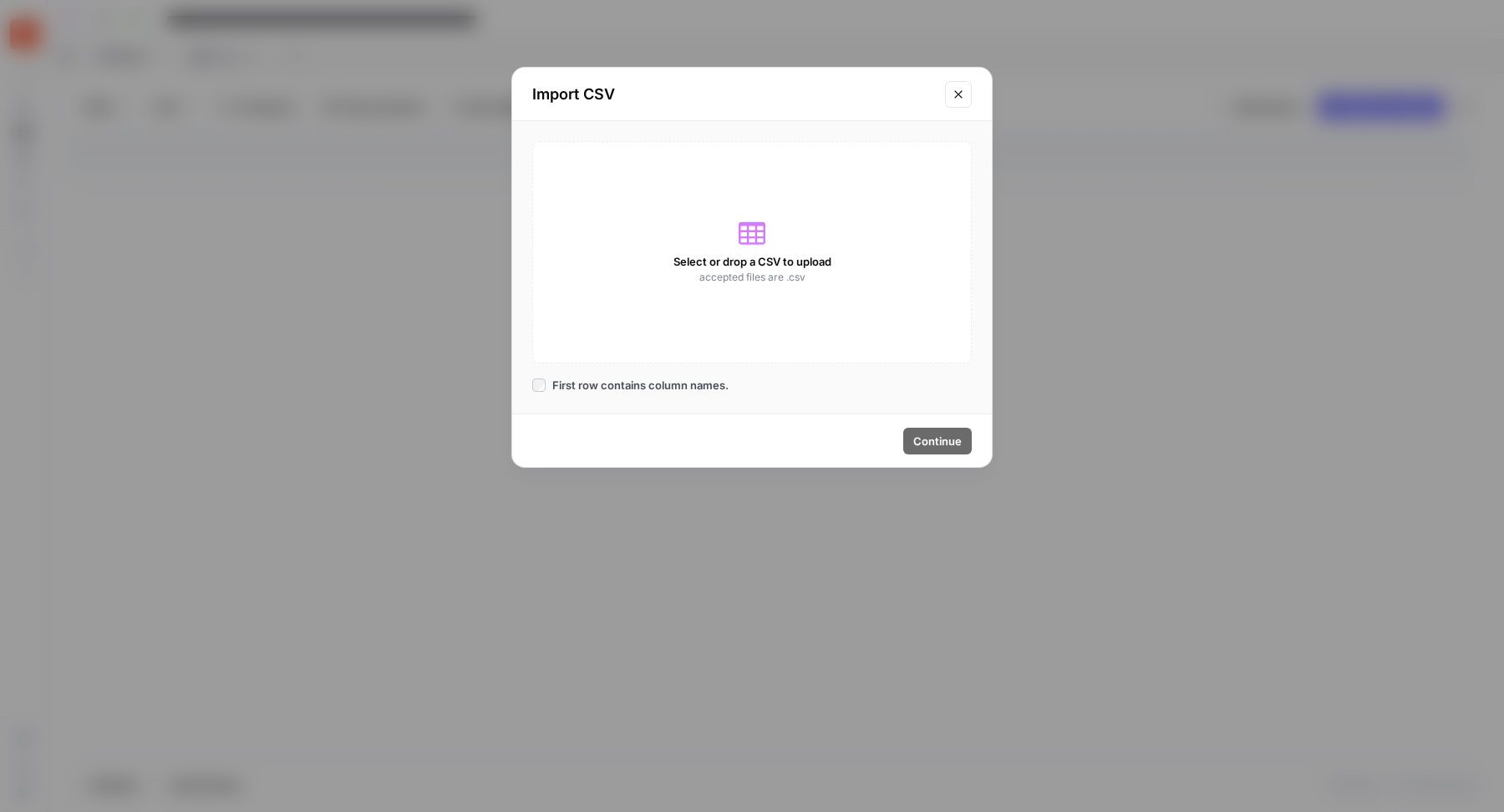
click at [779, 245] on div "Select or drop a CSV to upload accepted files are .csv" at bounding box center [752, 252] width 439 height 222
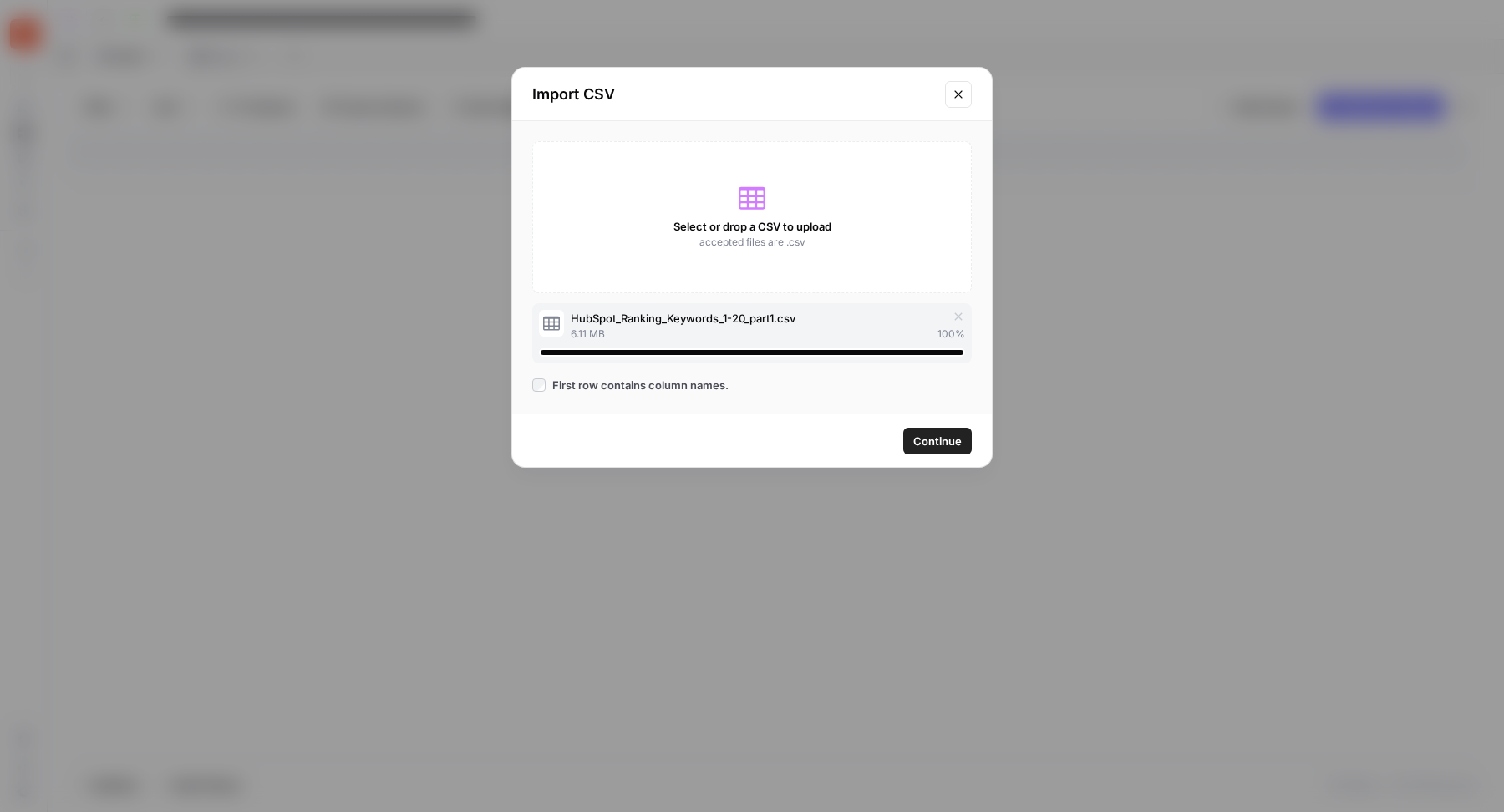
click at [939, 433] on span "Continue" at bounding box center [938, 441] width 49 height 17
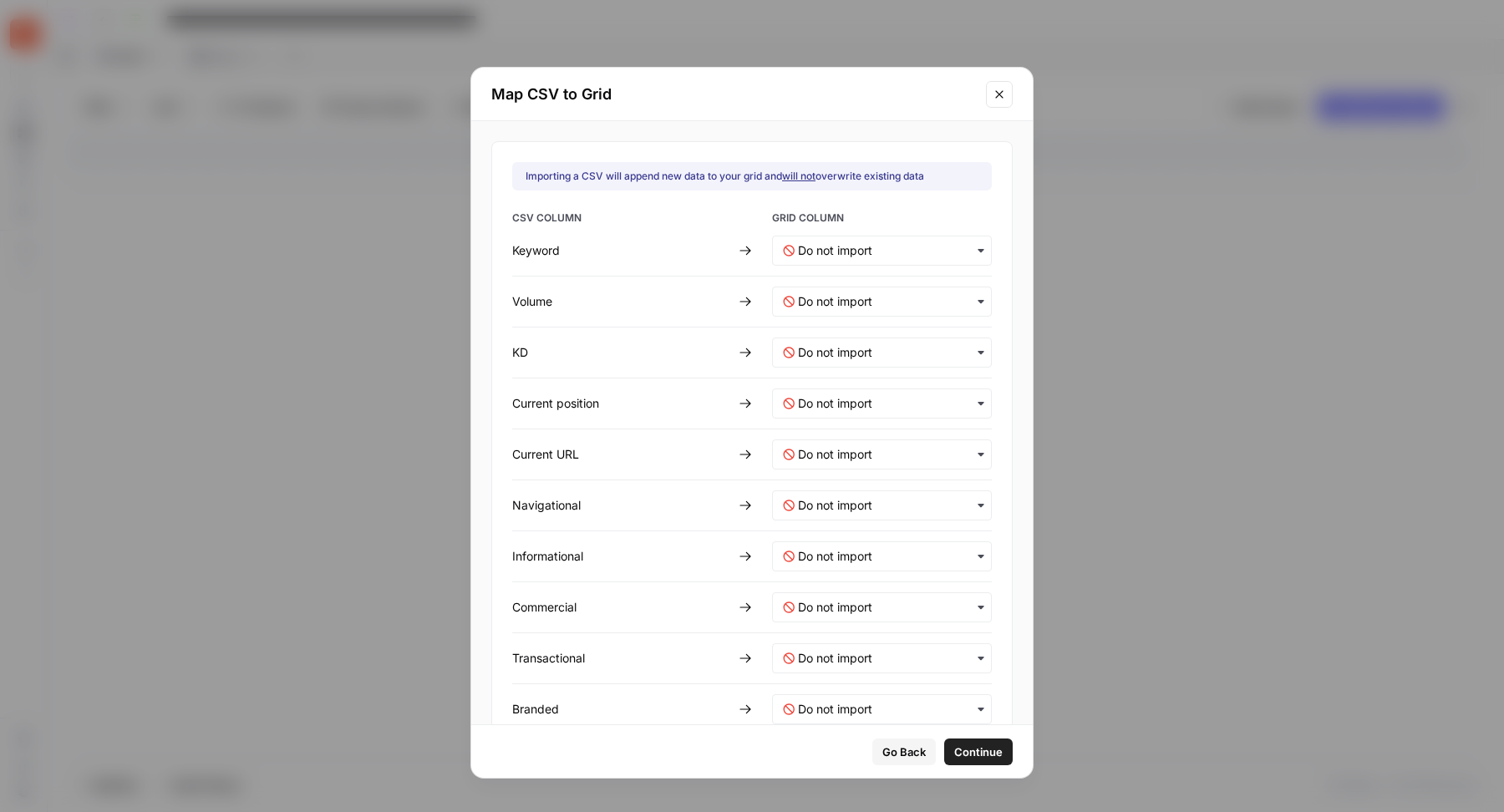
click at [995, 95] on icon "Close modal" at bounding box center [999, 94] width 8 height 8
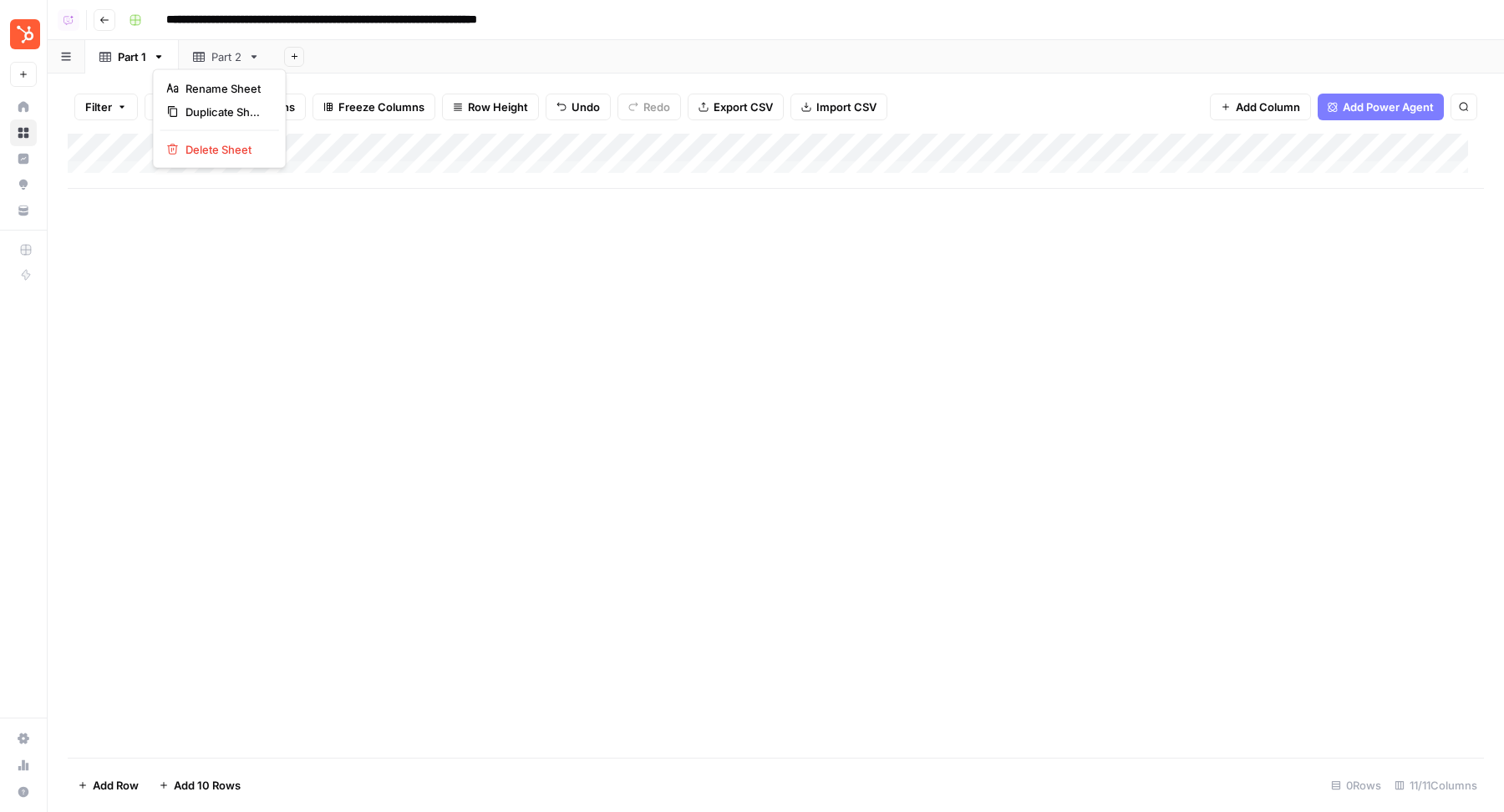
click at [157, 57] on icon "button" at bounding box center [159, 56] width 11 height 11
click at [238, 146] on span "Delete Sheet" at bounding box center [225, 149] width 80 height 17
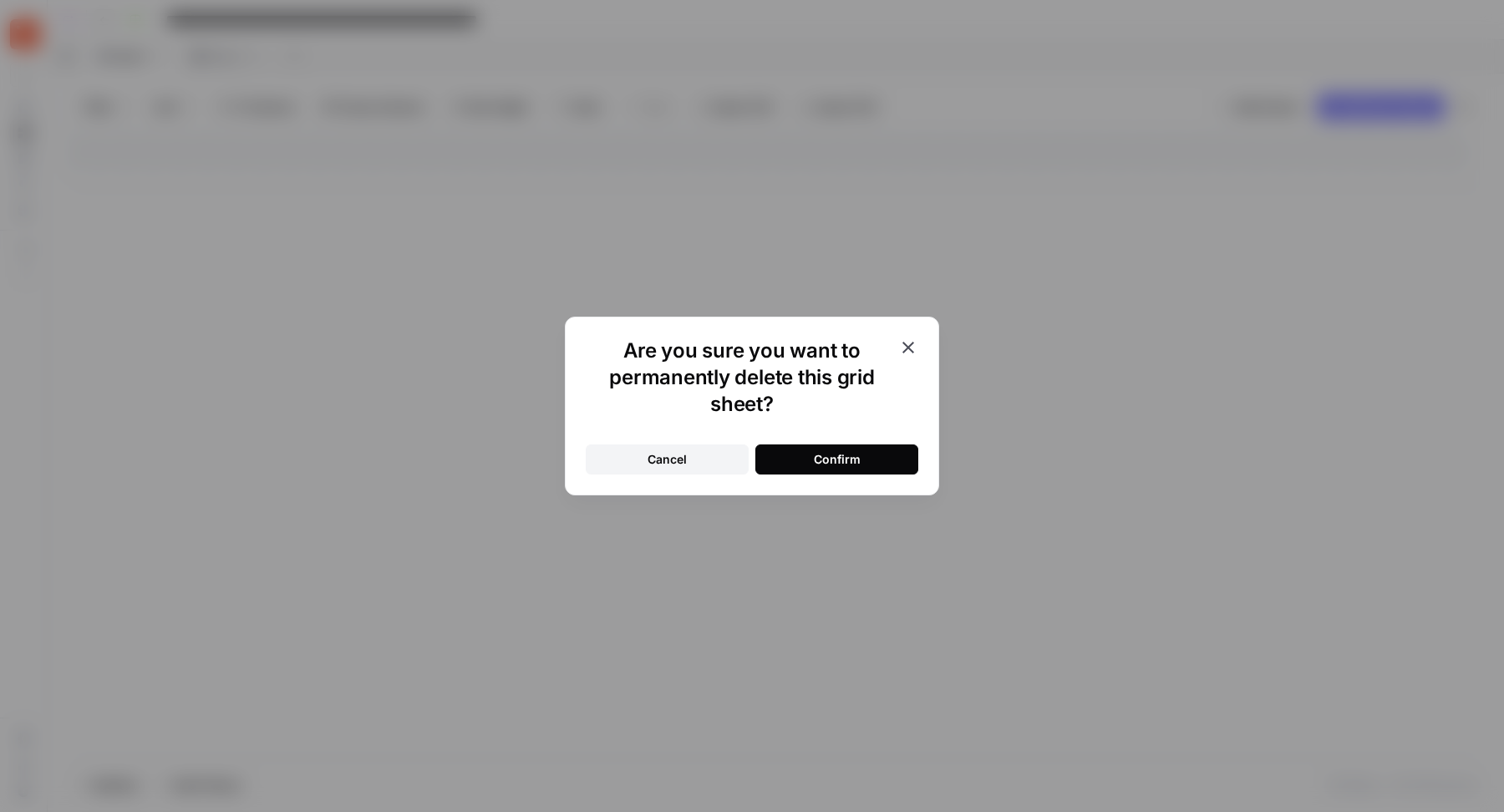
click at [825, 450] on button "Confirm" at bounding box center [837, 460] width 163 height 30
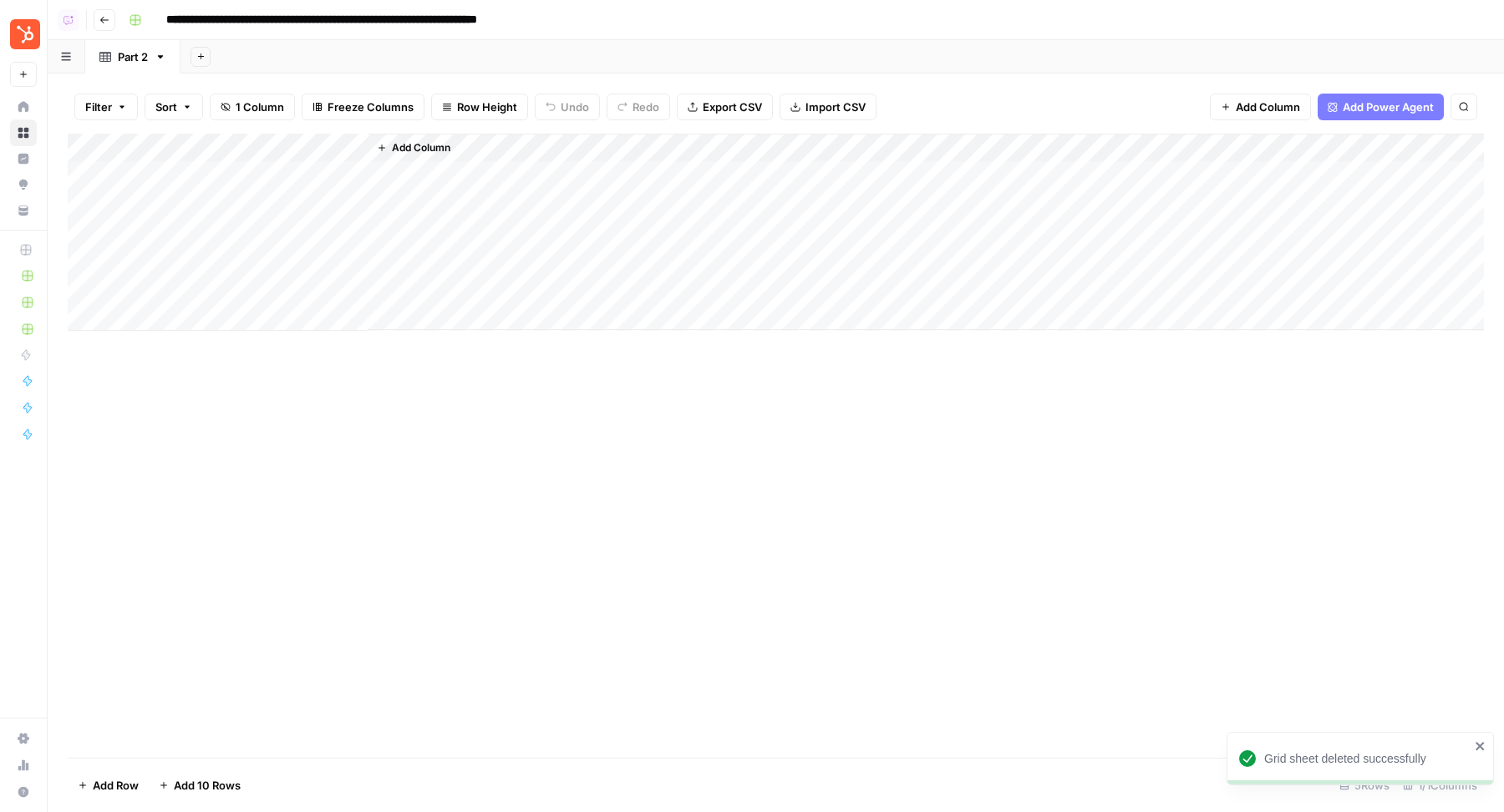
click at [197, 53] on icon "button" at bounding box center [201, 56] width 9 height 9
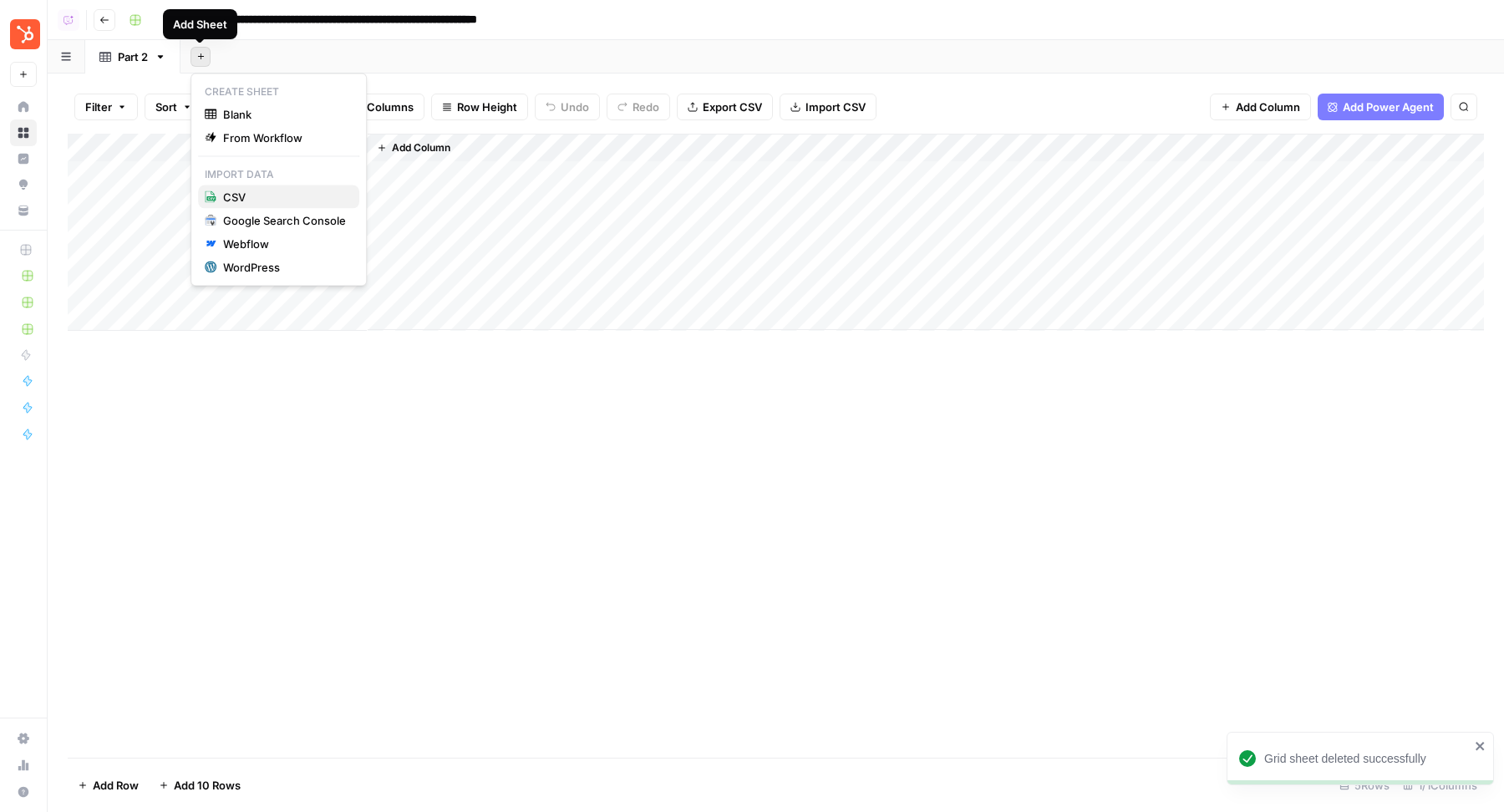
click at [293, 202] on span "CSV" at bounding box center [284, 197] width 123 height 17
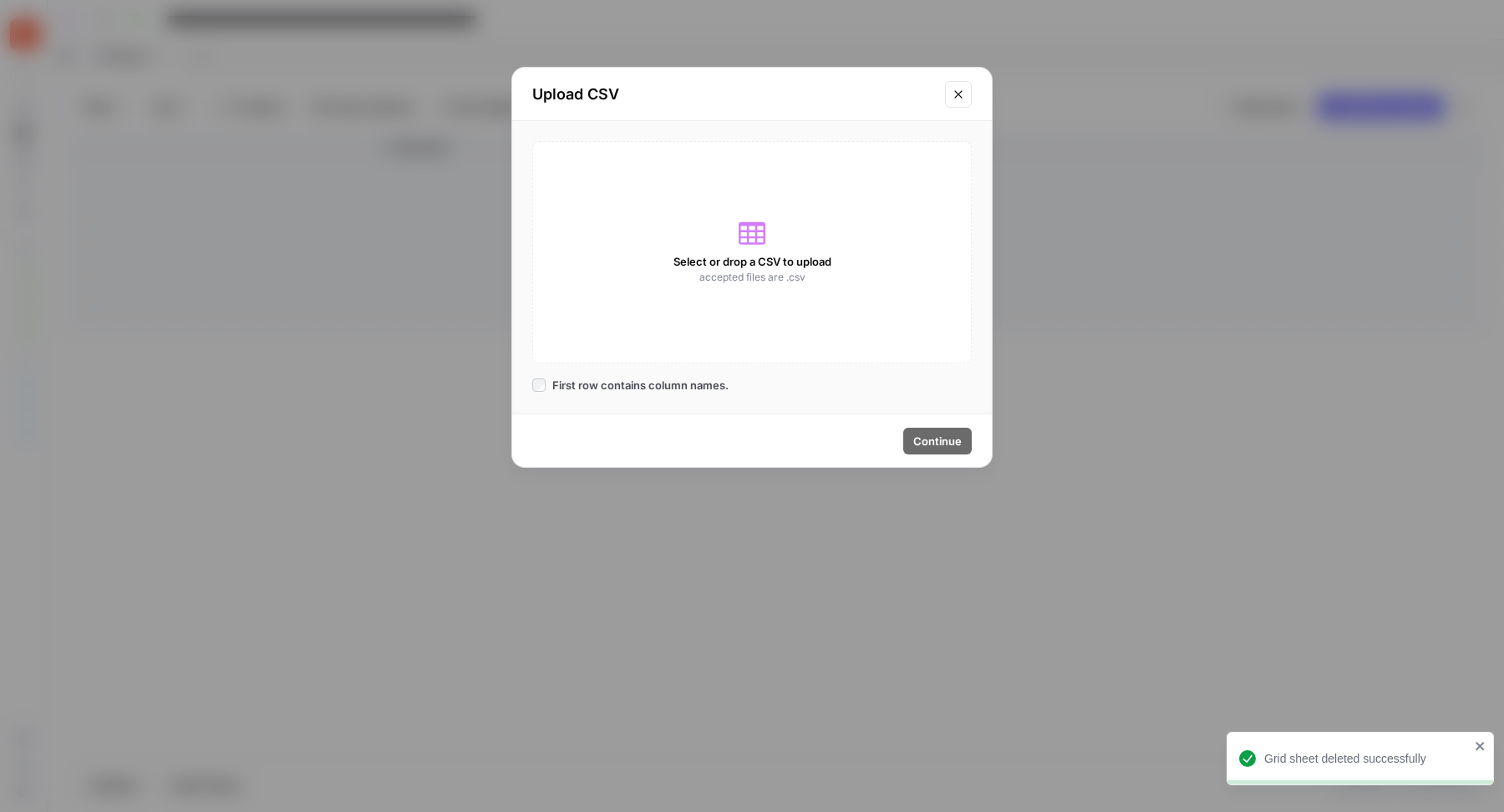
click at [817, 266] on span "Select or drop a CSV to upload" at bounding box center [752, 262] width 158 height 17
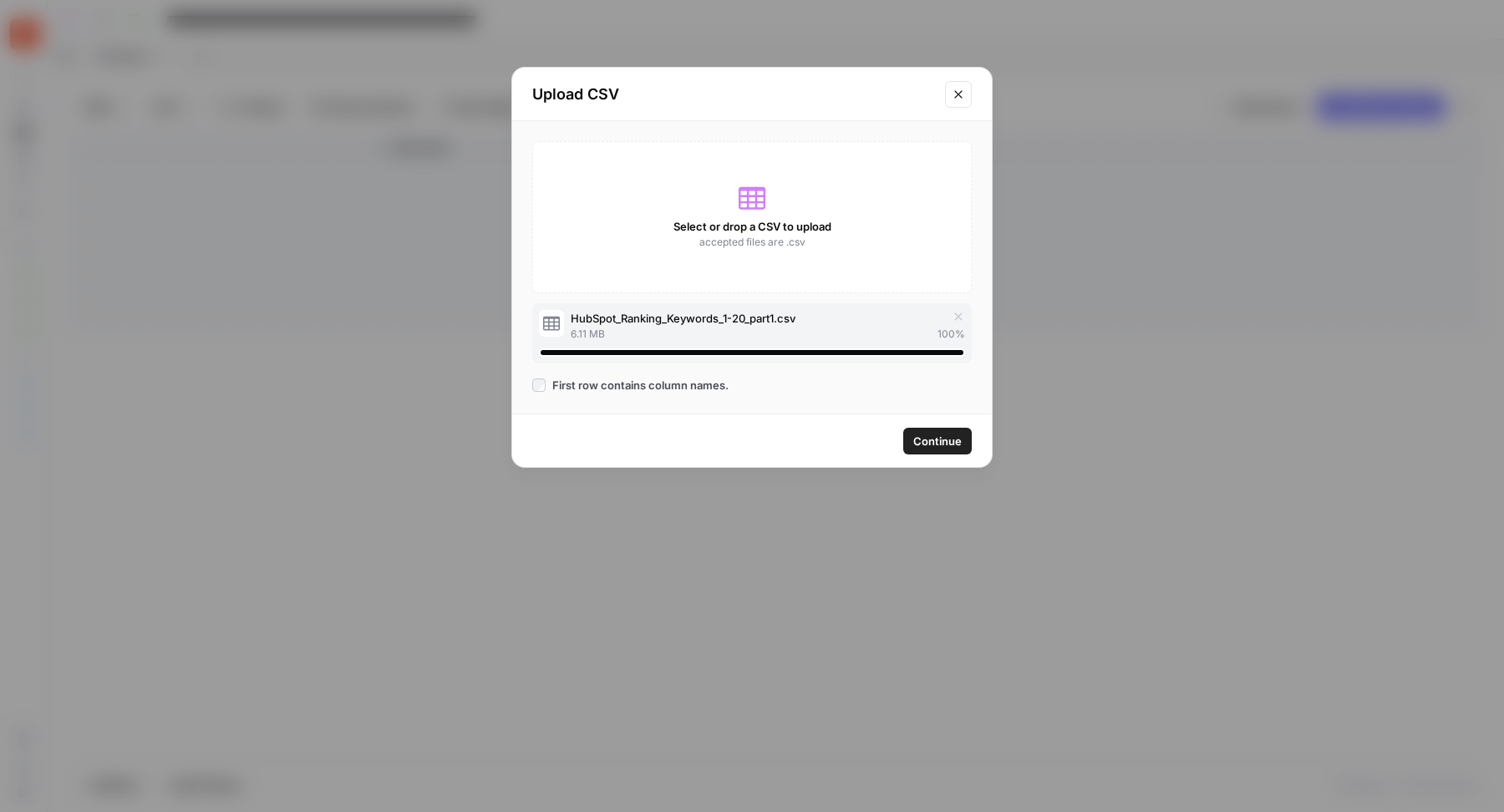
click at [940, 450] on button "Continue" at bounding box center [937, 441] width 69 height 26
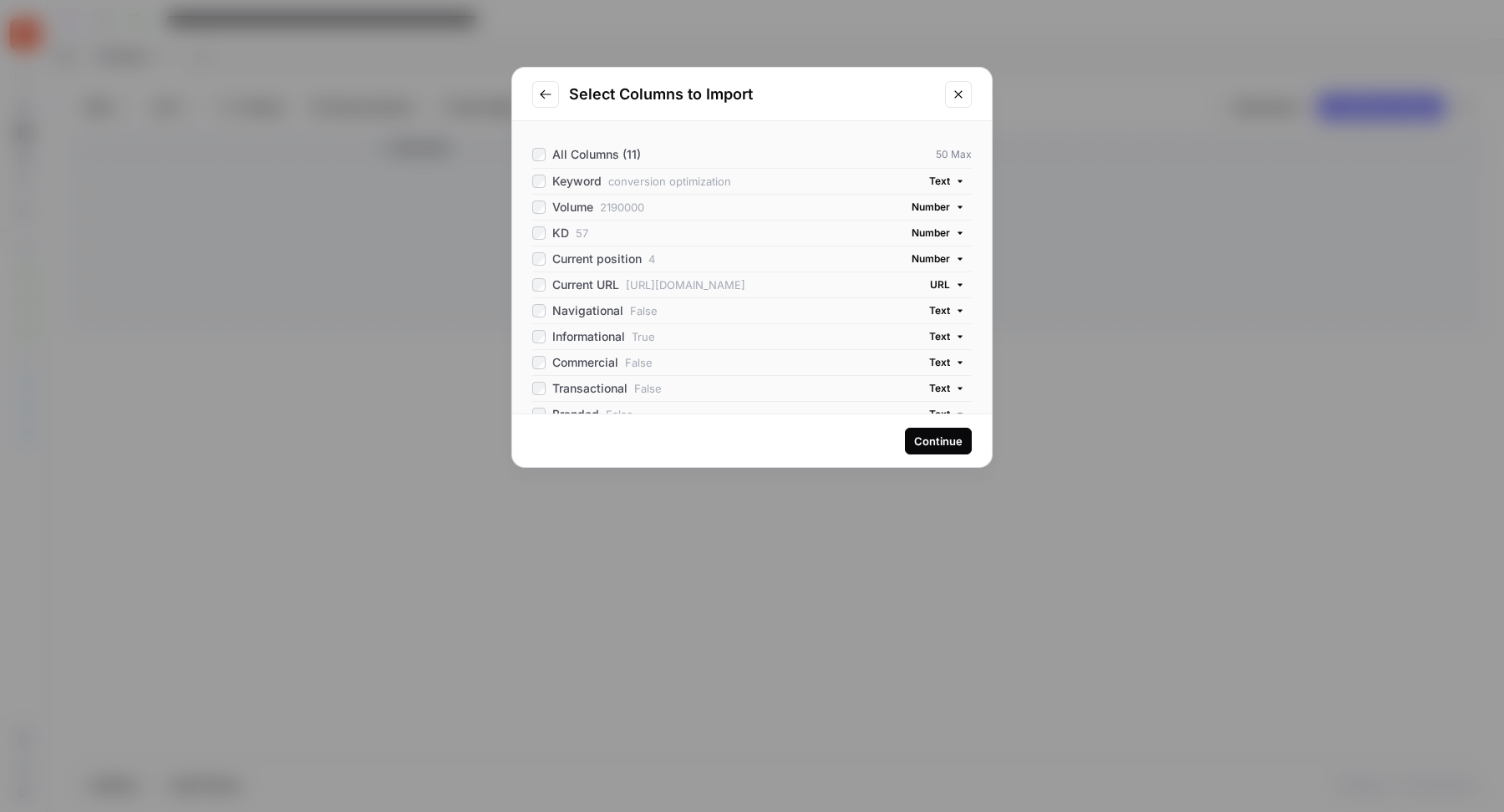
scroll to position [34, 0]
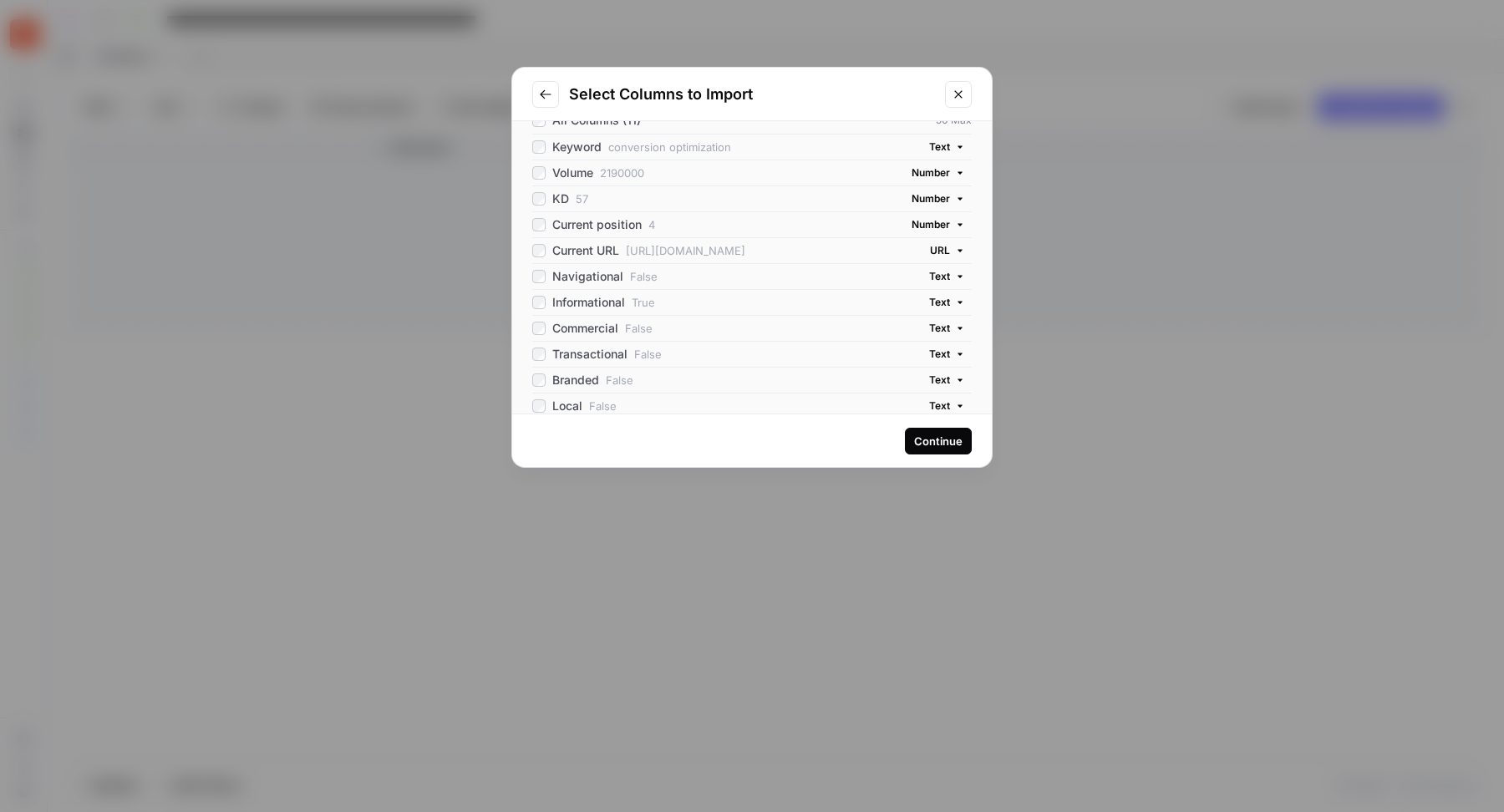
click at [946, 439] on div "Continue" at bounding box center [939, 441] width 49 height 17
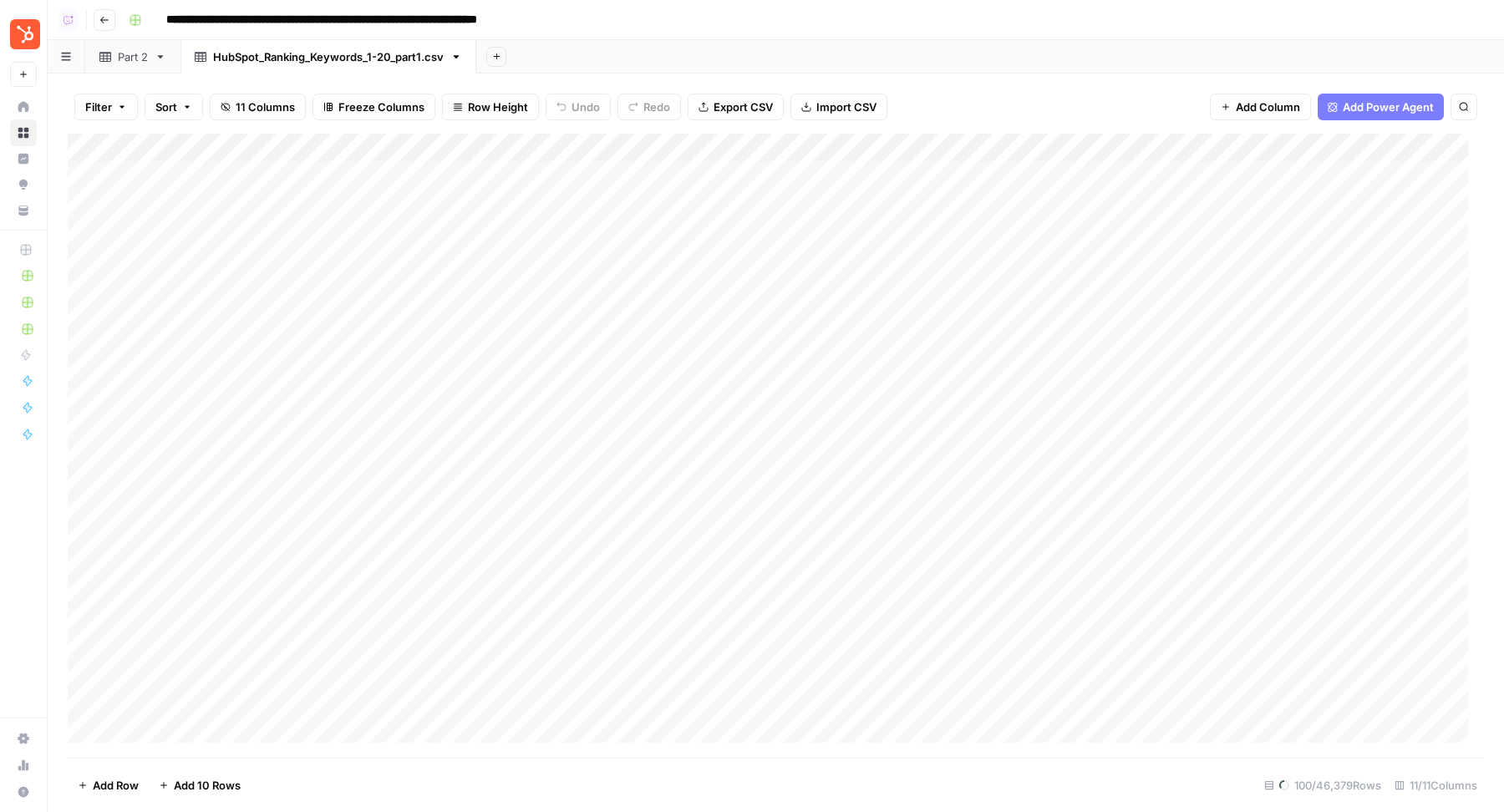
click at [148, 57] on link "Part 2" at bounding box center [132, 57] width 95 height 34
click at [159, 59] on icon "button" at bounding box center [161, 56] width 11 height 11
click at [224, 147] on span "Delete Sheet" at bounding box center [227, 149] width 80 height 17
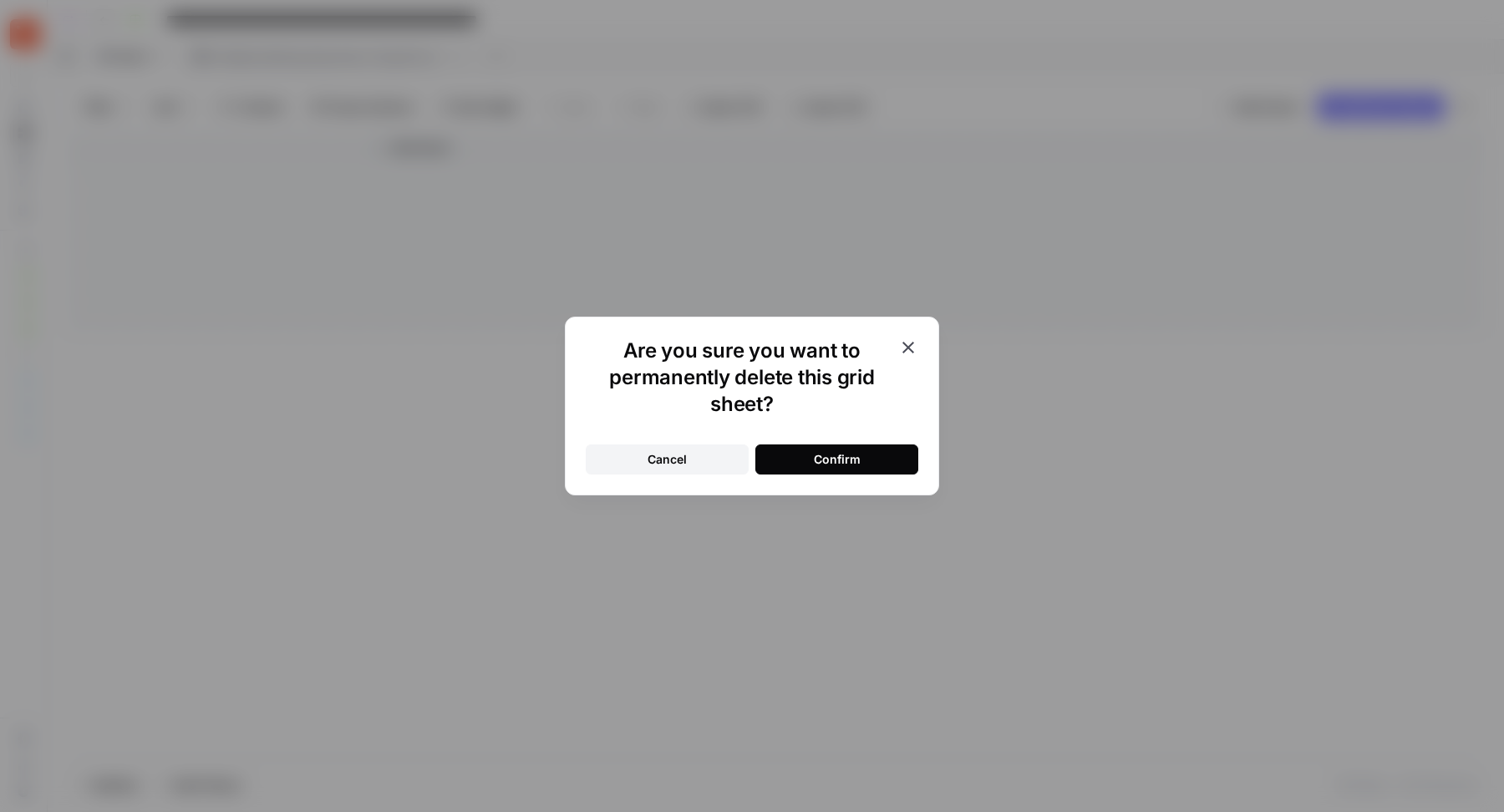
click at [788, 448] on button "Confirm" at bounding box center [837, 460] width 163 height 30
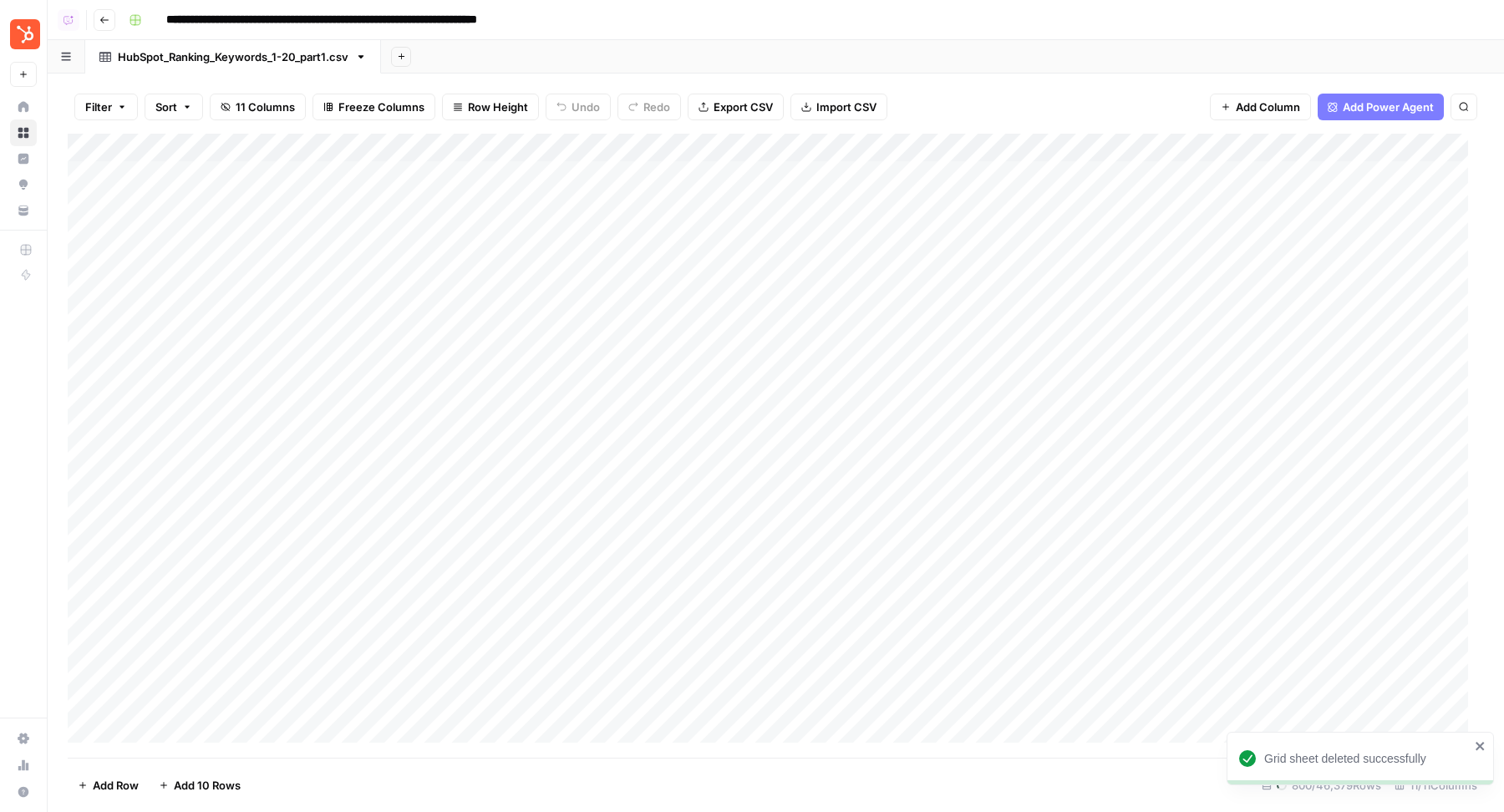
click at [402, 54] on icon "button" at bounding box center [402, 56] width 9 height 9
click at [511, 201] on span "CSV" at bounding box center [484, 197] width 123 height 17
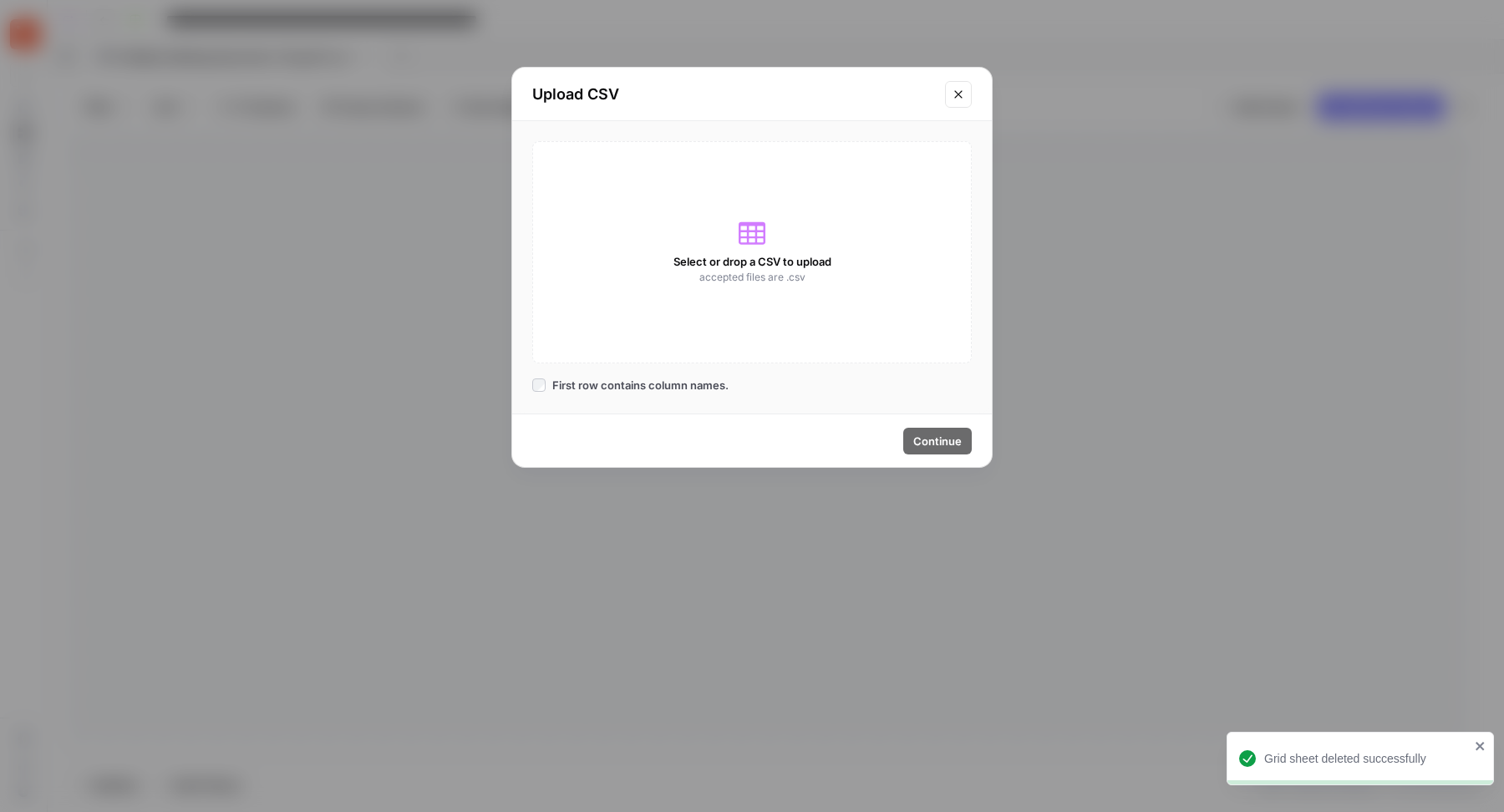
click at [730, 206] on div "Select or drop a CSV to upload accepted files are .csv" at bounding box center [752, 252] width 439 height 222
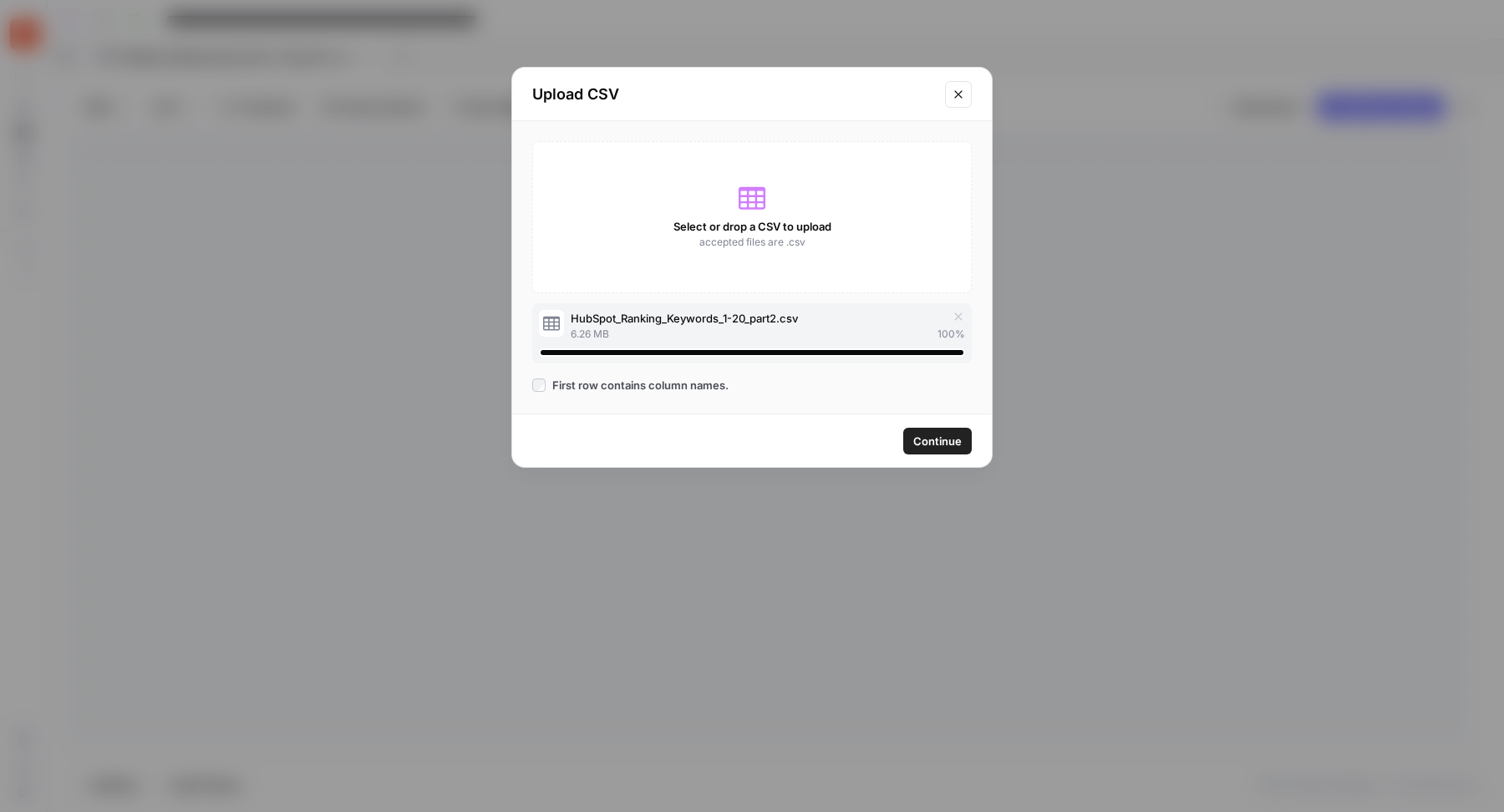
click at [944, 445] on span "Continue" at bounding box center [938, 441] width 49 height 17
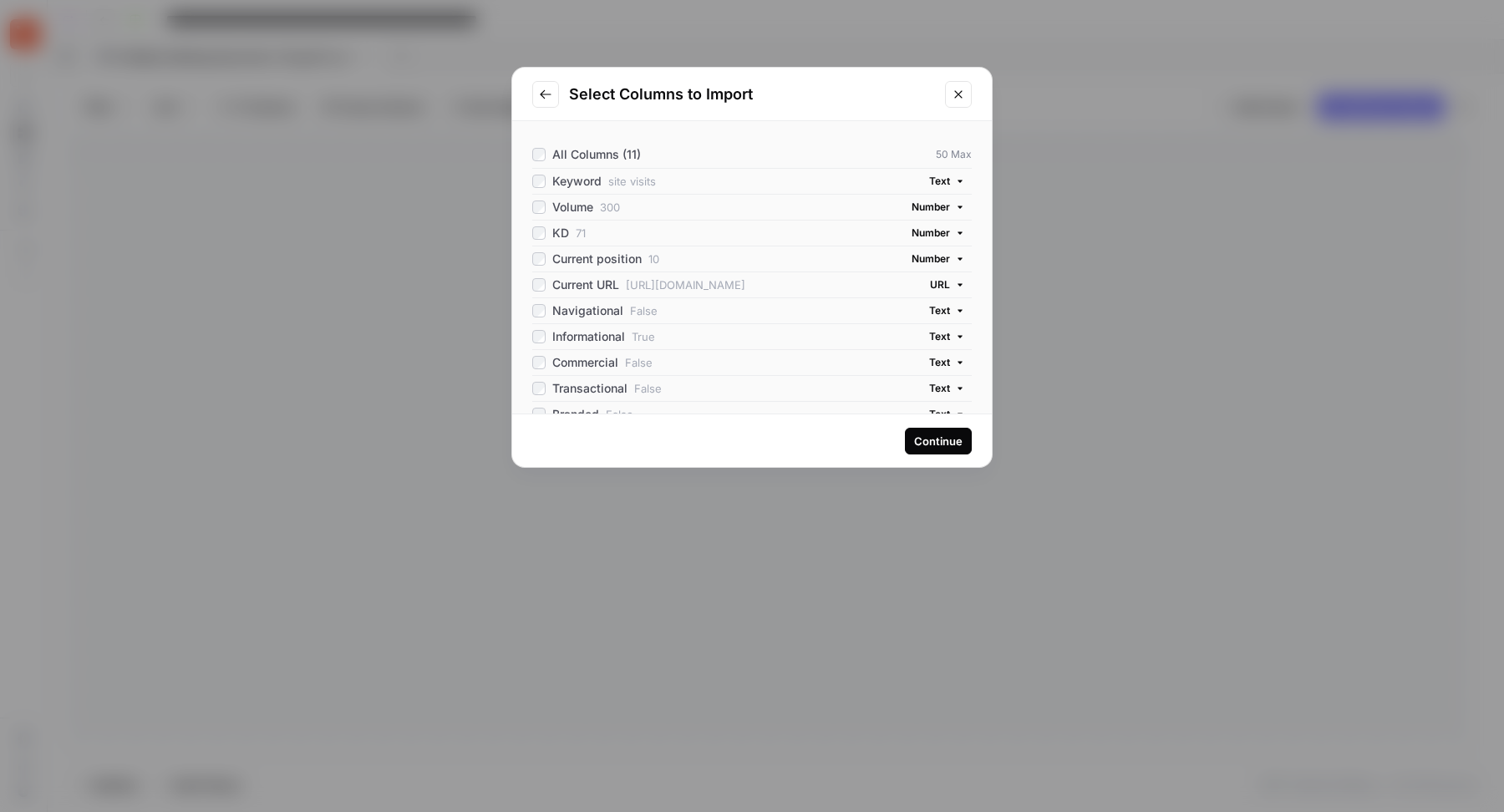
scroll to position [34, 0]
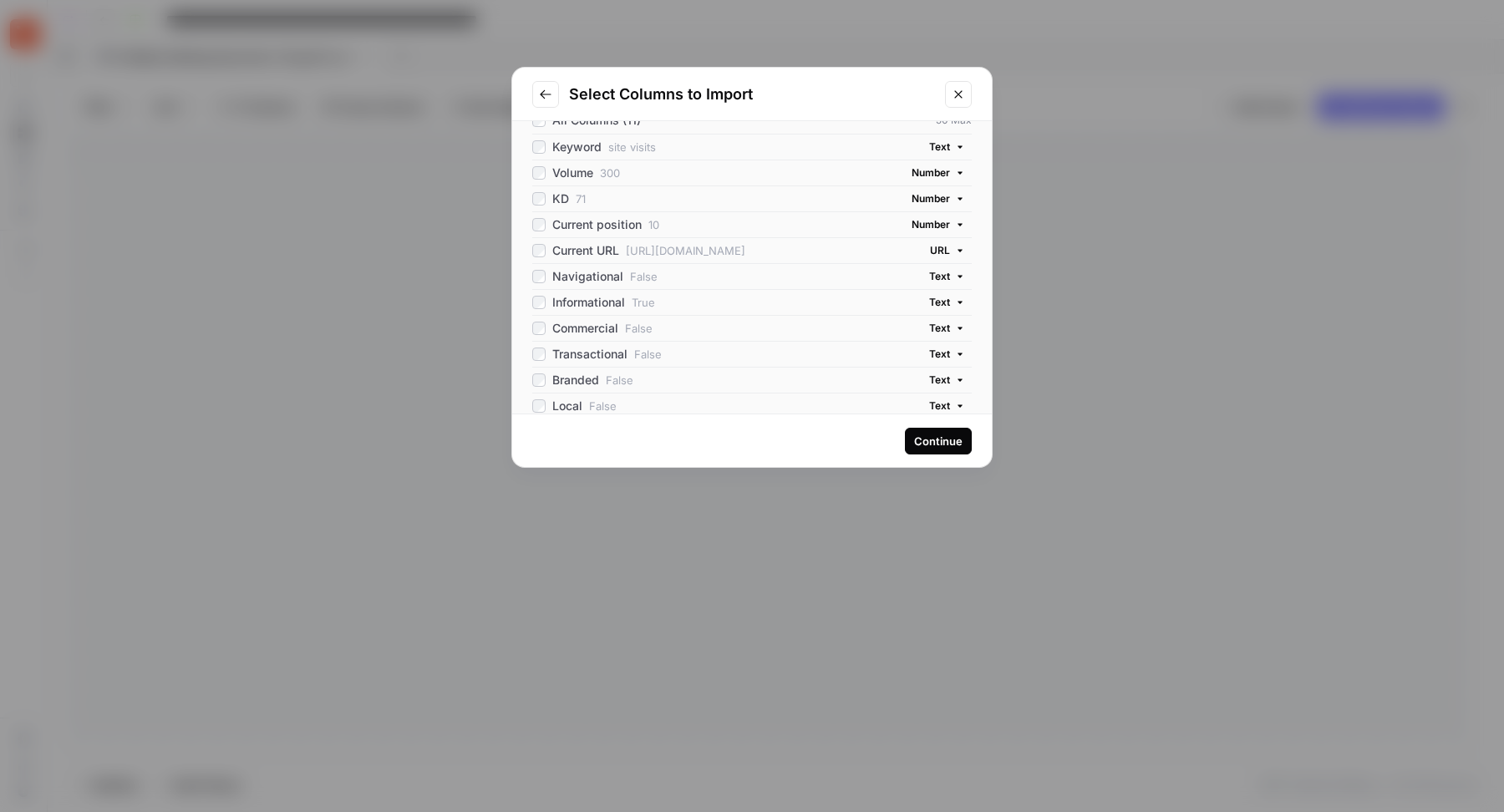
click at [932, 442] on div "Continue" at bounding box center [939, 441] width 49 height 17
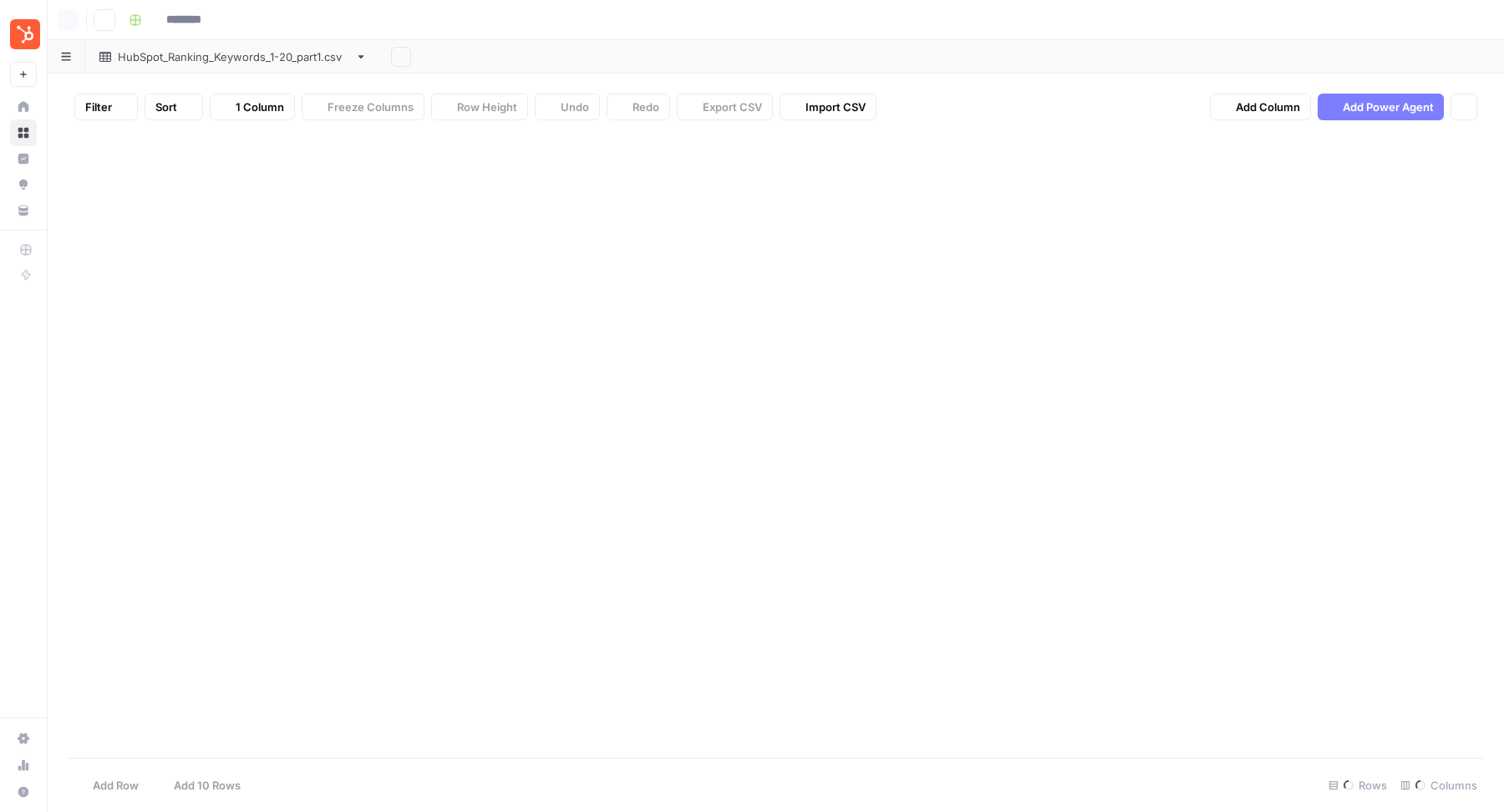
type input "**********"
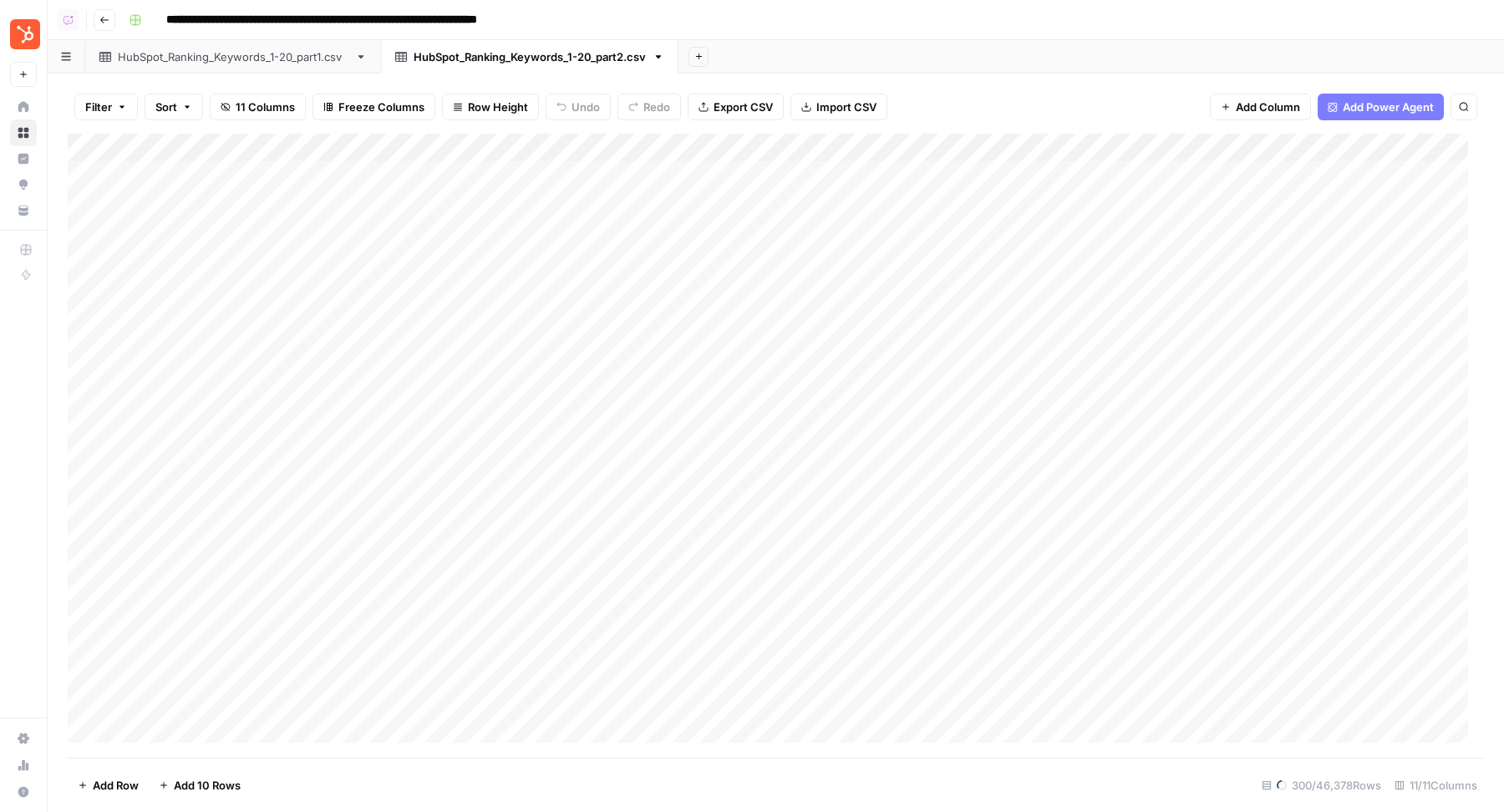
click at [251, 58] on div "HubSpot_Ranking_Keywords_1-20_part1.csv" at bounding box center [234, 57] width 231 height 17
click at [417, 49] on div "HubSpot_Ranking_Keywords_1-20_part2.csv" at bounding box center [529, 57] width 232 height 17
click at [290, 49] on div "HubSpot_Ranking_Keywords_1-20_part1.csv" at bounding box center [234, 57] width 231 height 17
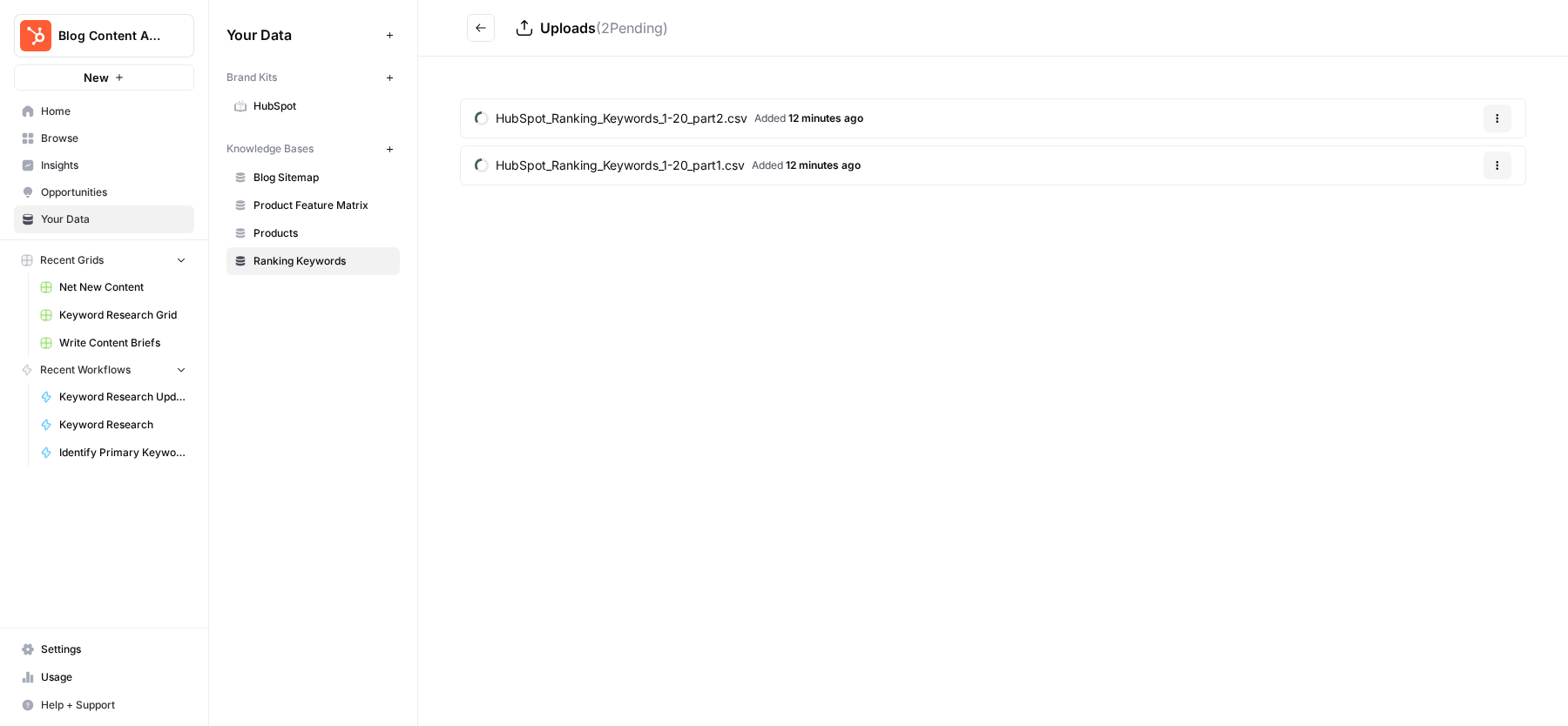
click at [813, 315] on div "Uploads ( 2 Pending) HubSpot_Ranking_Keywords_1-20_part2.csv Added 12 minutes a…" at bounding box center [992, 363] width 1150 height 726
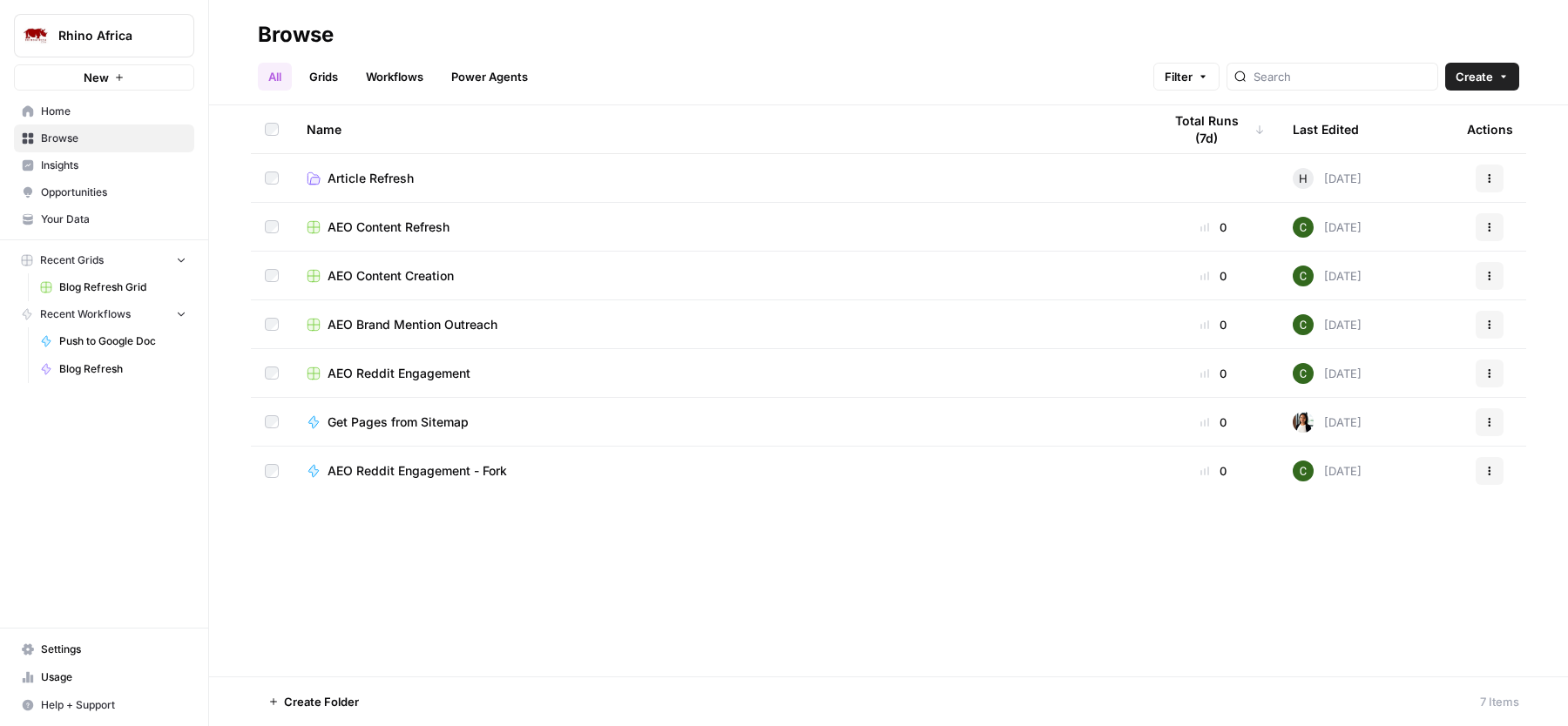
click at [438, 224] on span "AEO Content Refresh" at bounding box center [389, 227] width 122 height 18
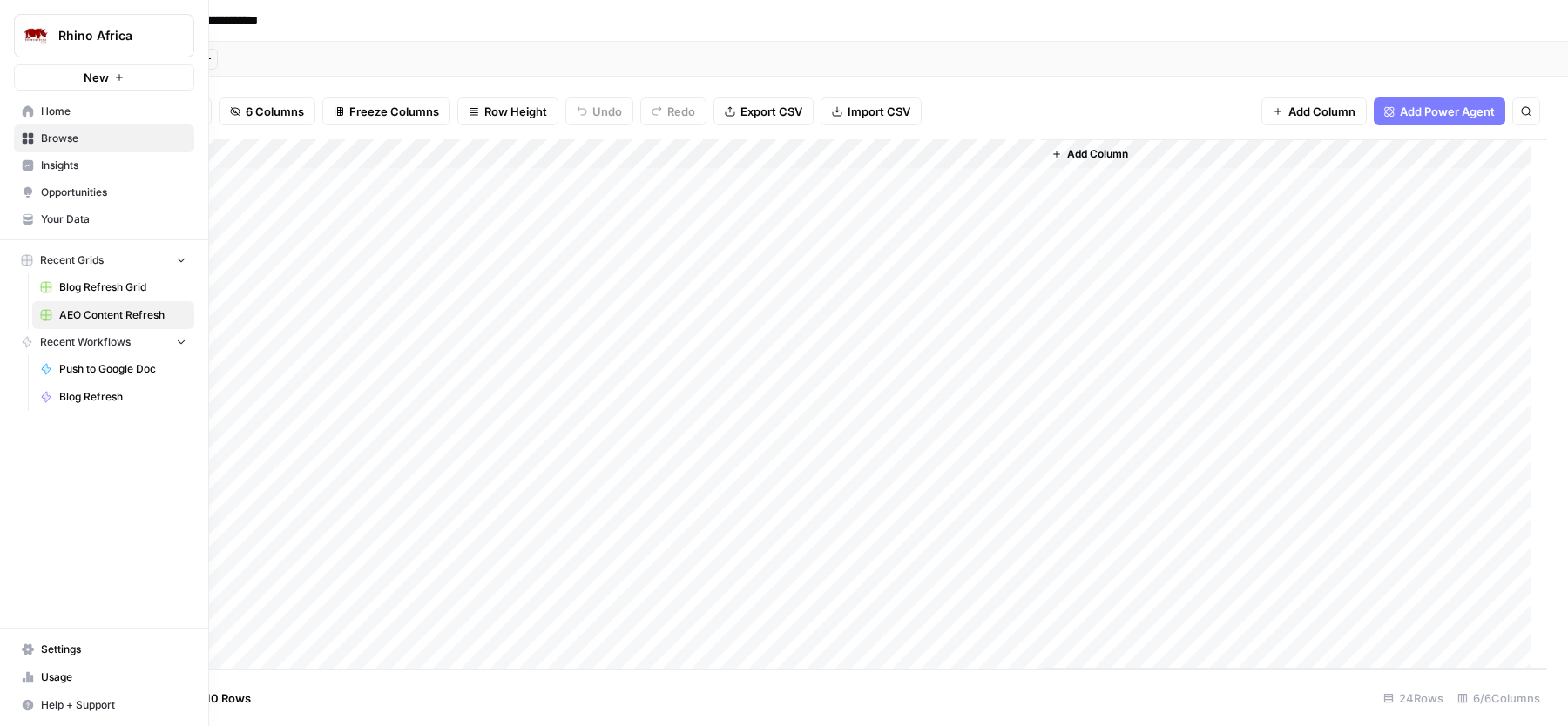
click at [93, 284] on span "Blog Refresh Grid" at bounding box center [123, 288] width 127 height 16
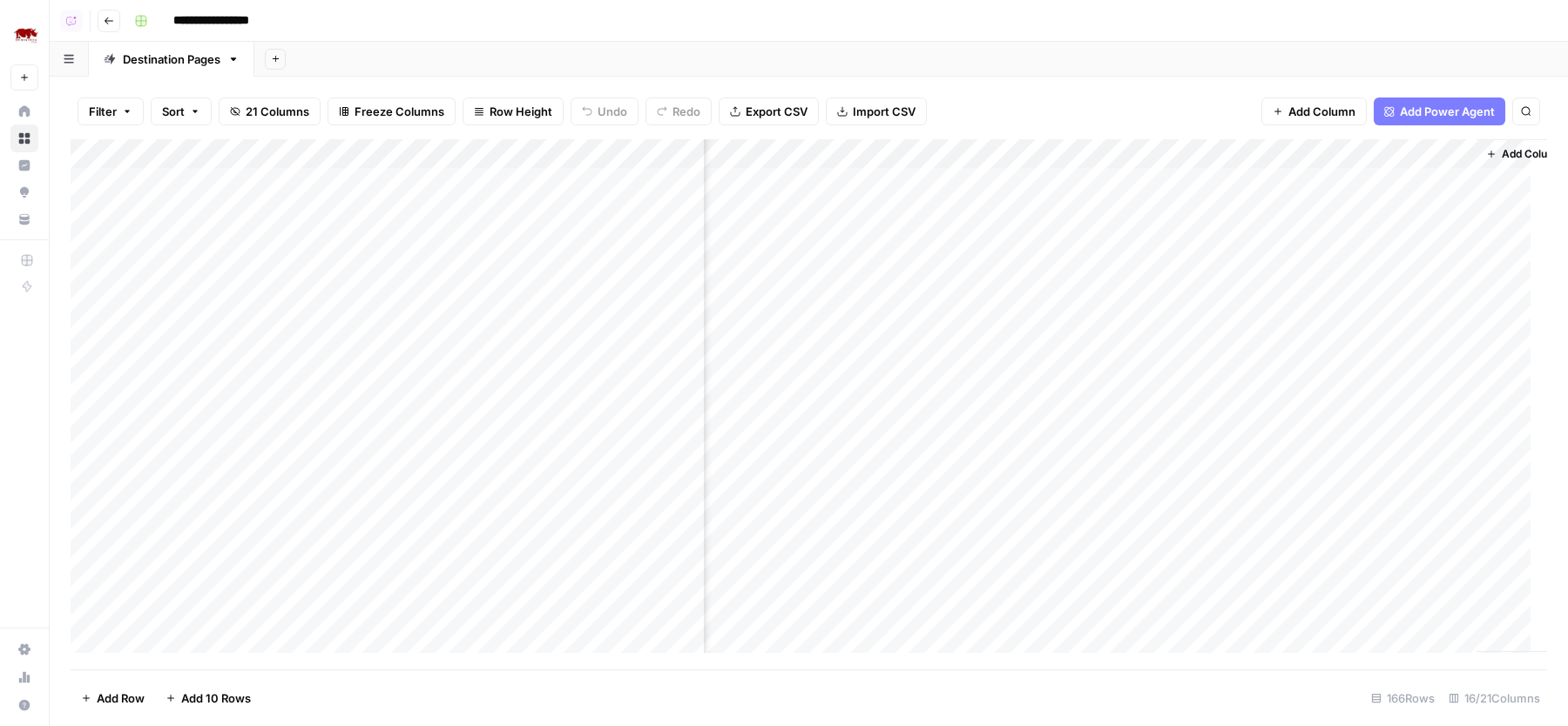
scroll to position [0, 1562]
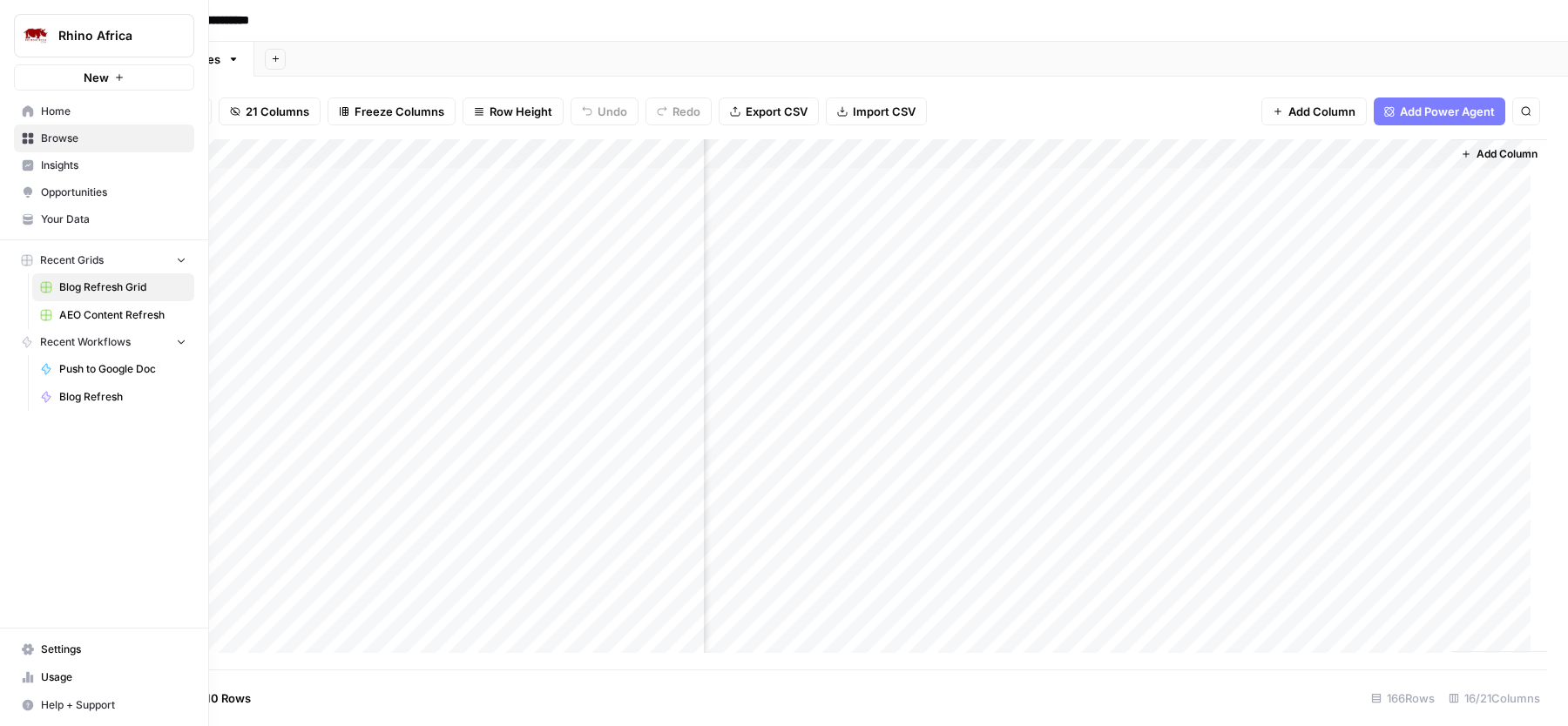
click at [107, 217] on span "Your Data" at bounding box center [114, 219] width 146 height 16
